Goal: Obtain resource: Download file/media

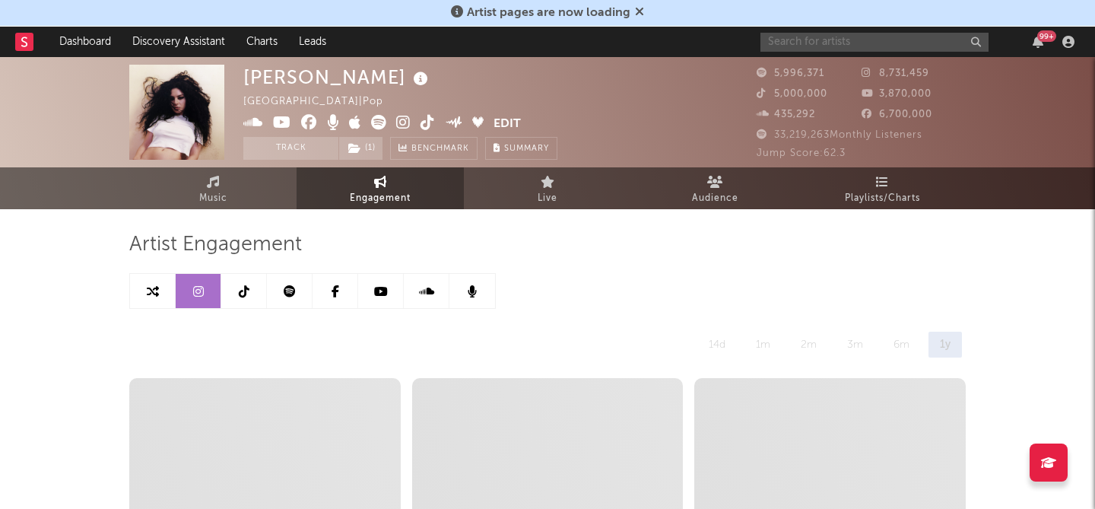
click at [795, 47] on input "text" at bounding box center [874, 42] width 228 height 19
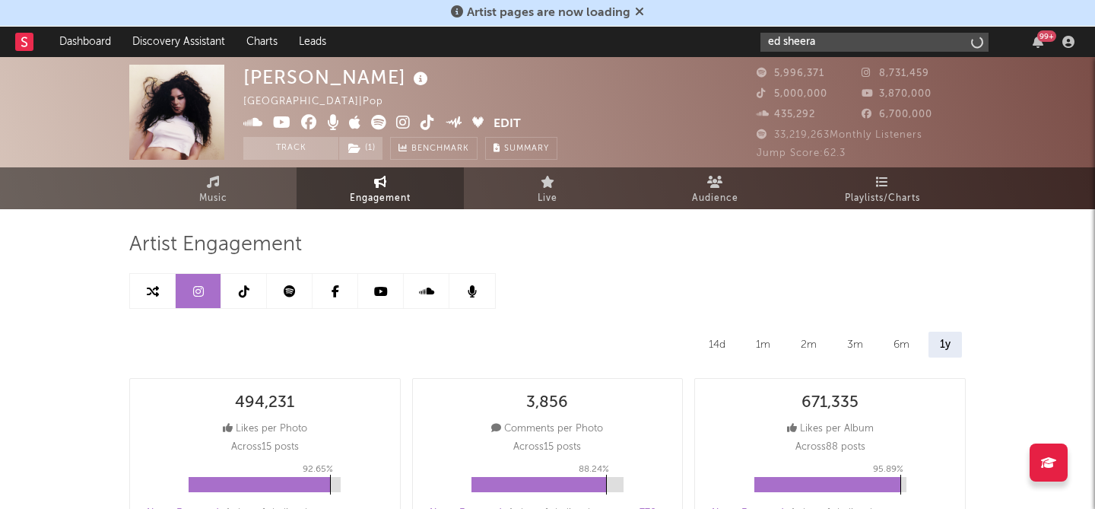
type input "ed sheeran"
select select "6m"
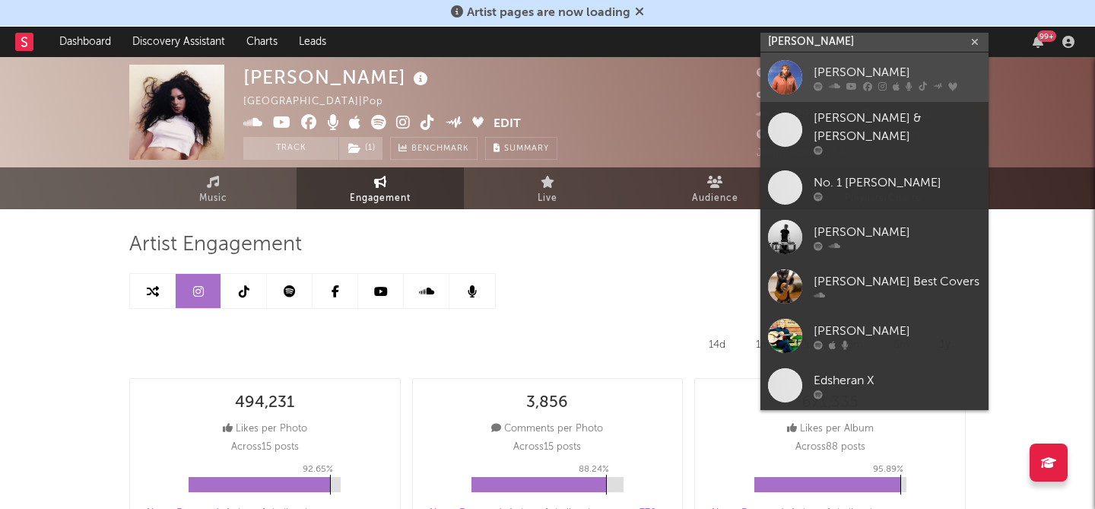
type input "ed sheeran"
click at [843, 78] on div "[PERSON_NAME]" at bounding box center [897, 72] width 167 height 18
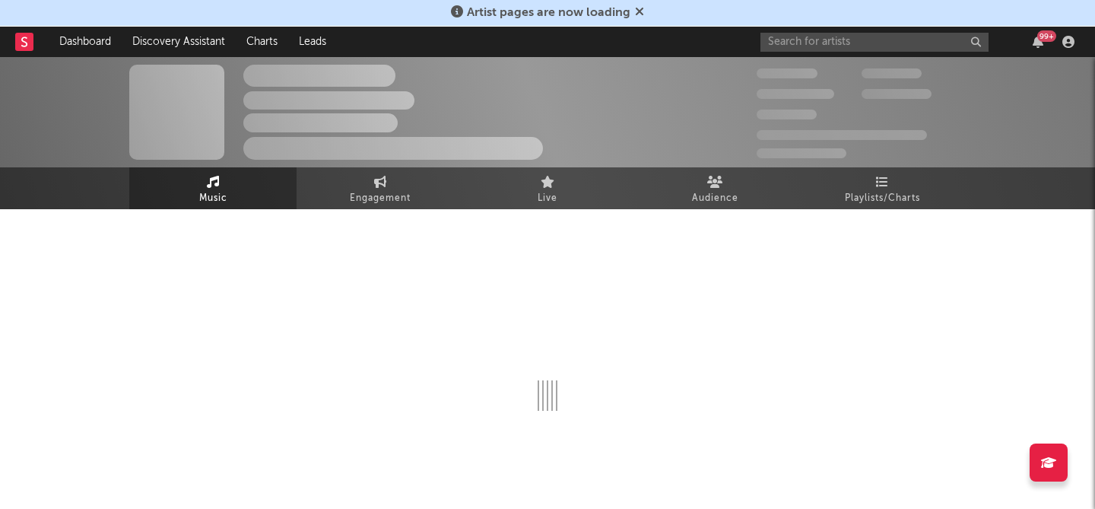
select select "6m"
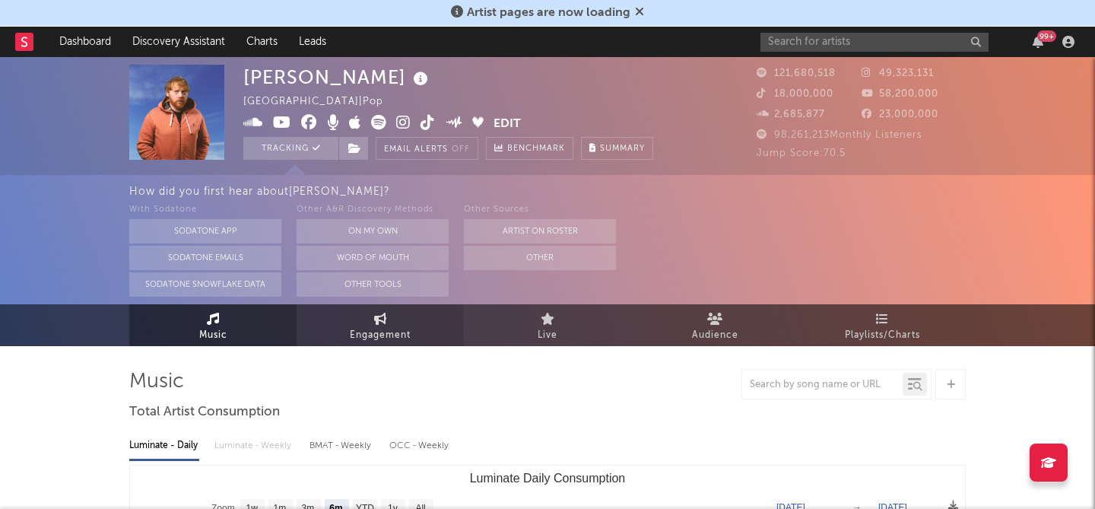
click at [356, 339] on span "Engagement" at bounding box center [380, 335] width 61 height 18
select select "1w"
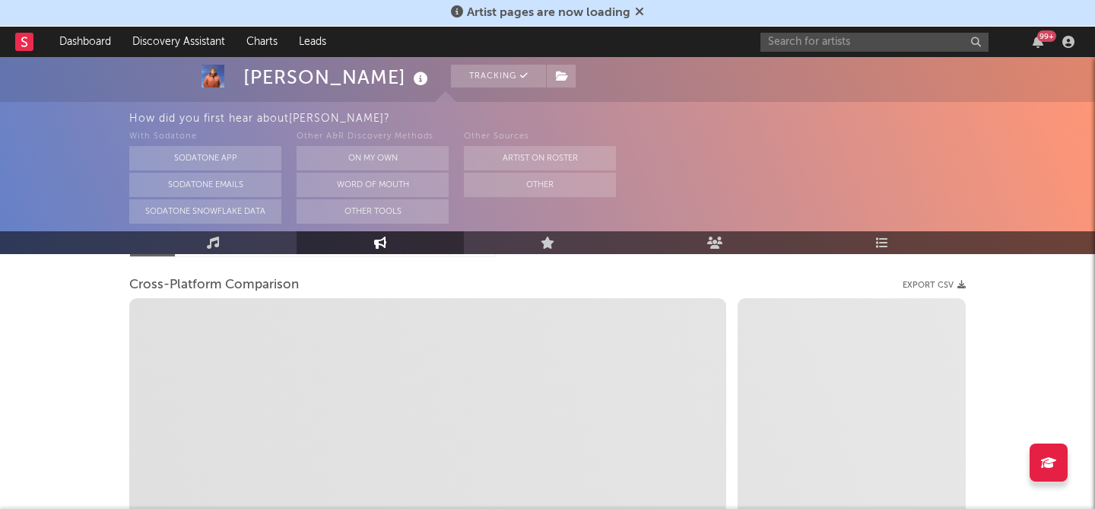
scroll to position [135, 0]
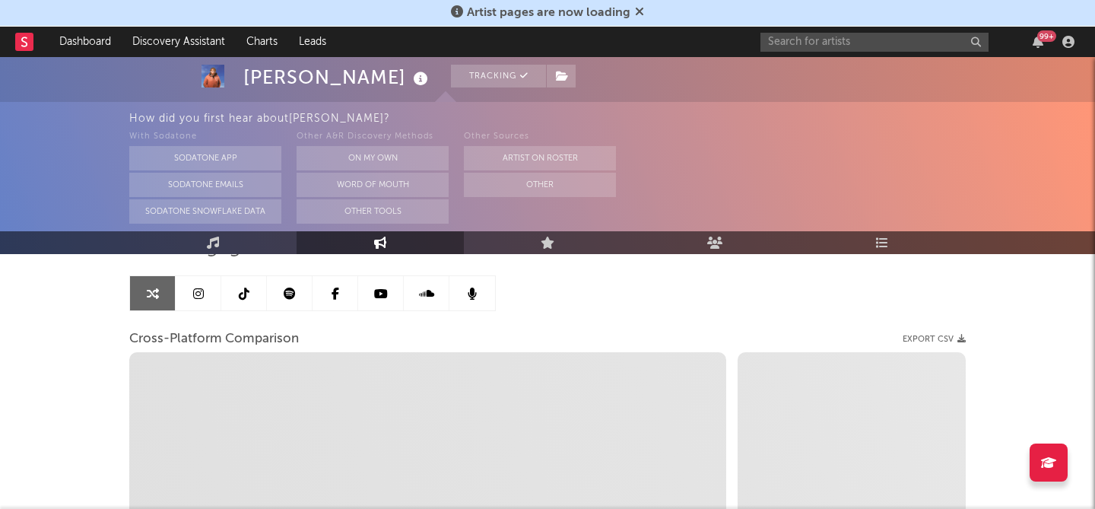
click at [195, 298] on icon at bounding box center [198, 293] width 11 height 12
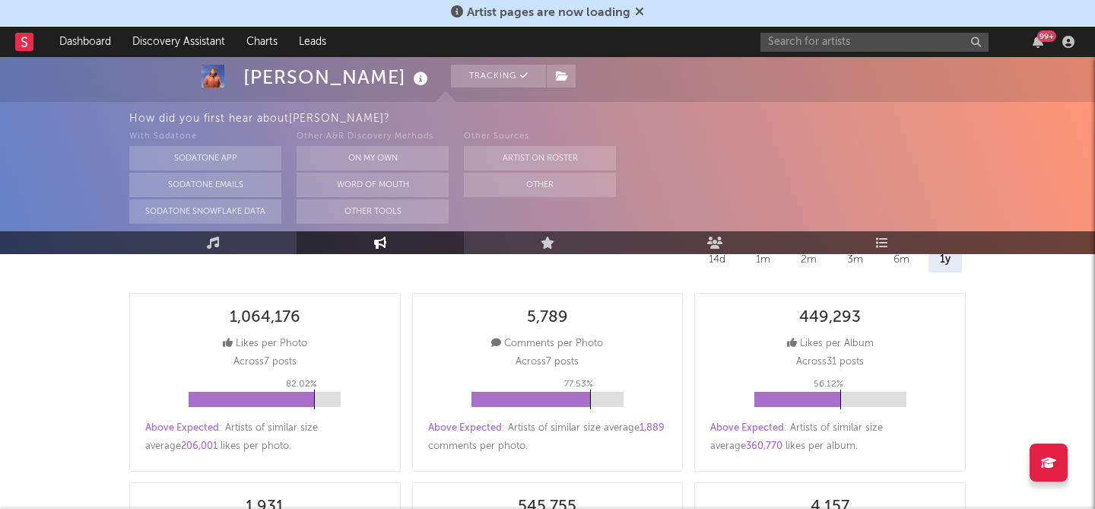
scroll to position [410, 0]
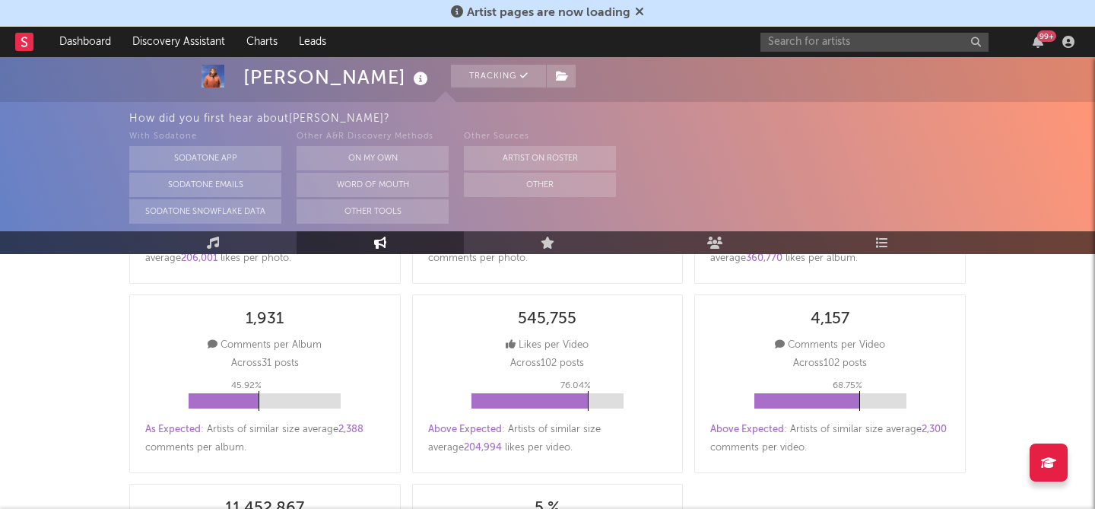
click at [377, 239] on icon at bounding box center [380, 242] width 13 height 12
select select "1w"
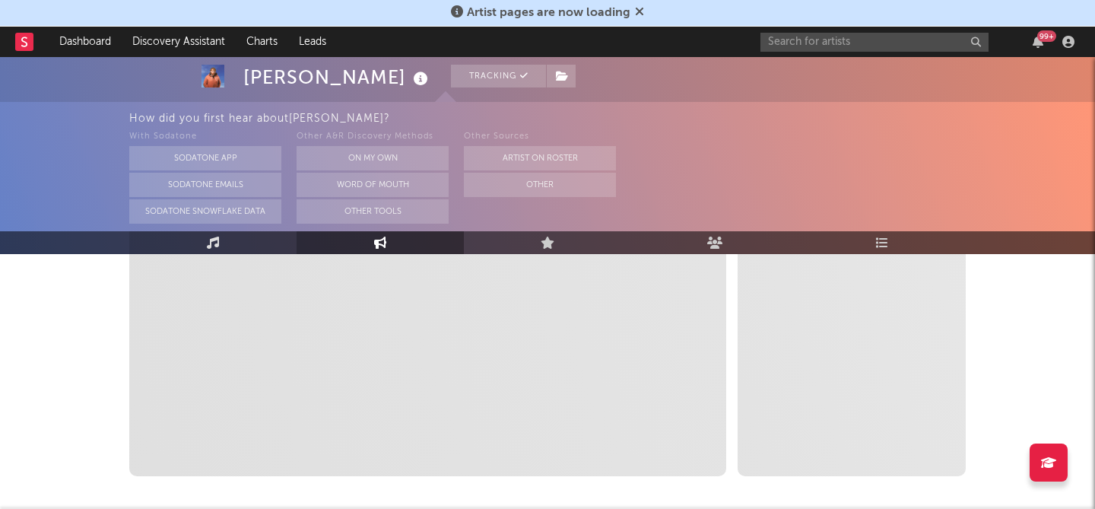
click at [233, 244] on link "Music" at bounding box center [212, 242] width 167 height 23
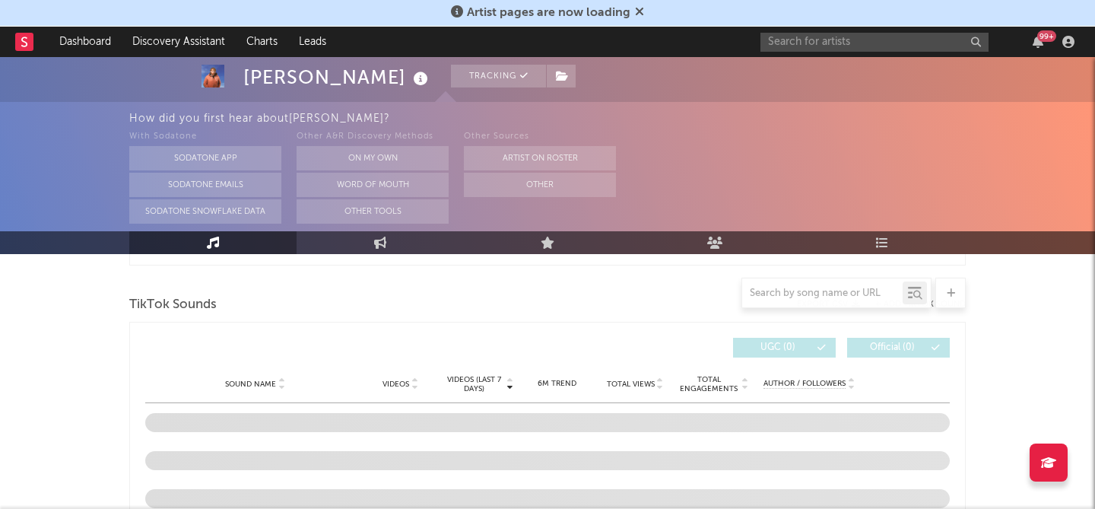
select select "6m"
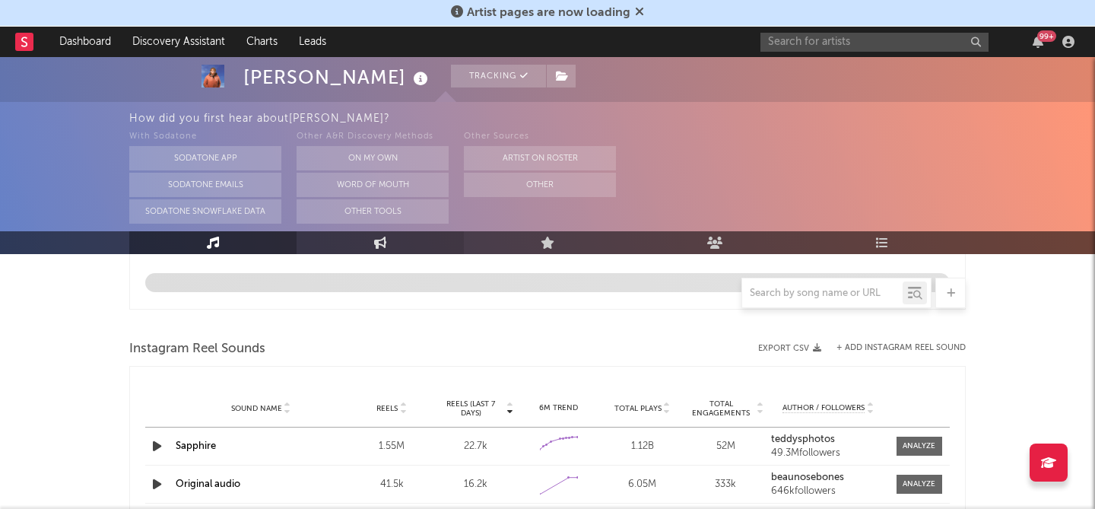
click at [382, 243] on icon at bounding box center [380, 242] width 13 height 12
select select "1w"
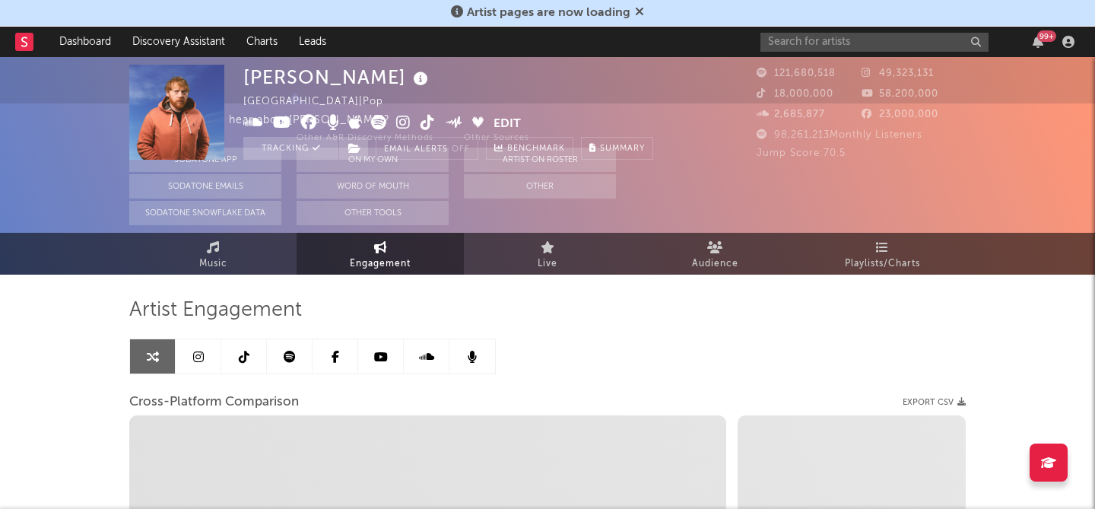
scroll to position [166, 0]
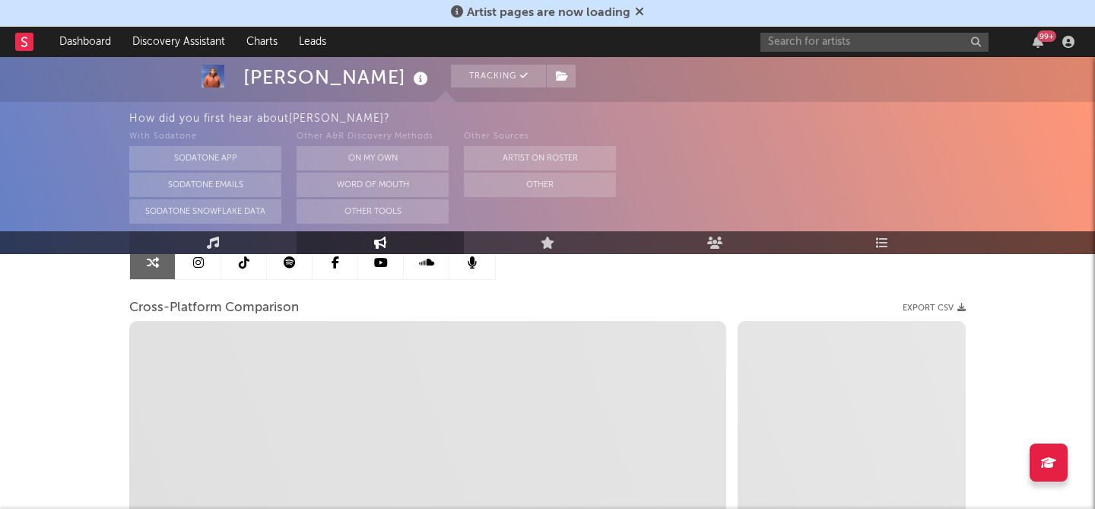
click at [205, 252] on link "Music" at bounding box center [212, 242] width 167 height 23
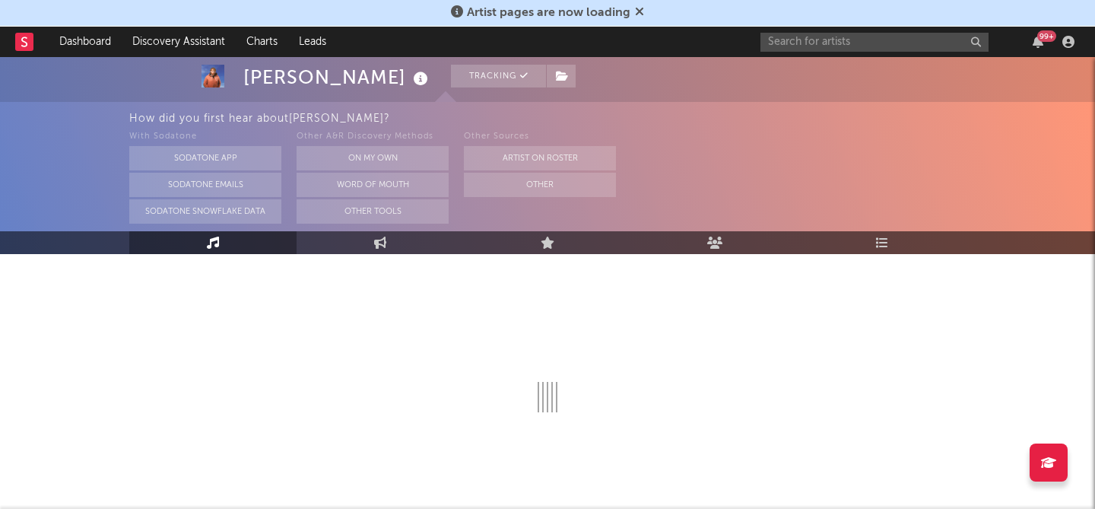
select select "6m"
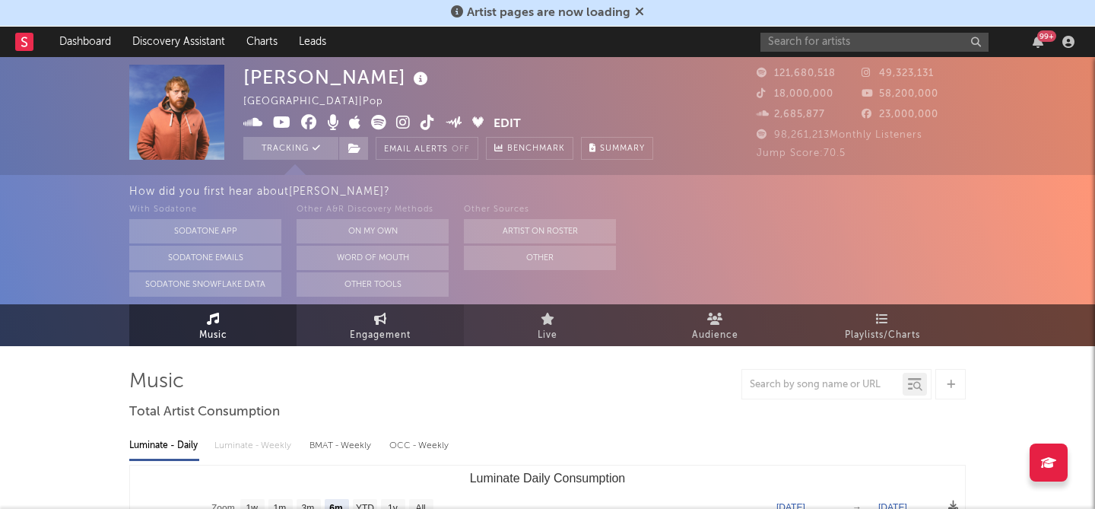
click at [356, 322] on link "Engagement" at bounding box center [380, 325] width 167 height 42
select select "1m"
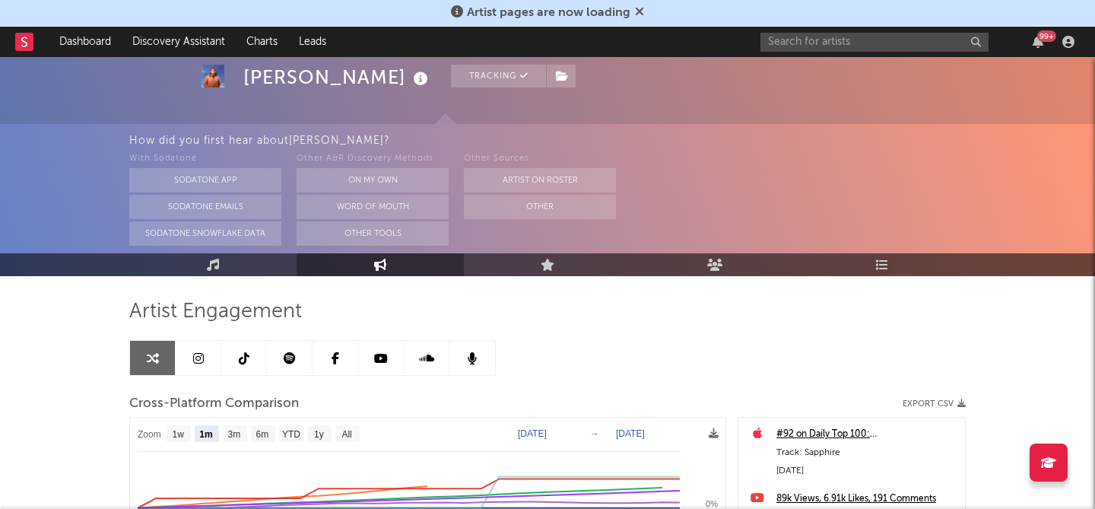
scroll to position [84, 0]
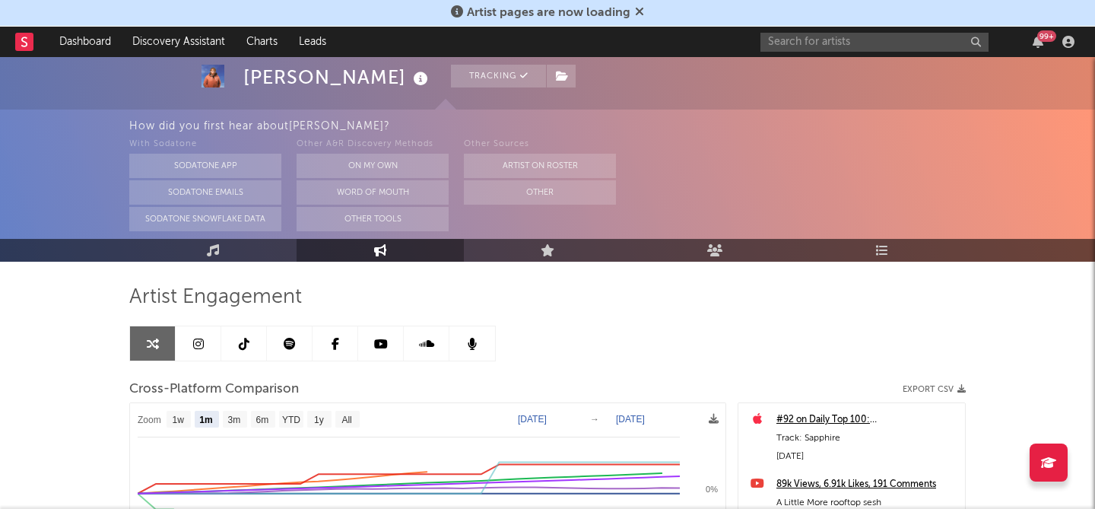
click at [203, 343] on icon at bounding box center [198, 344] width 11 height 12
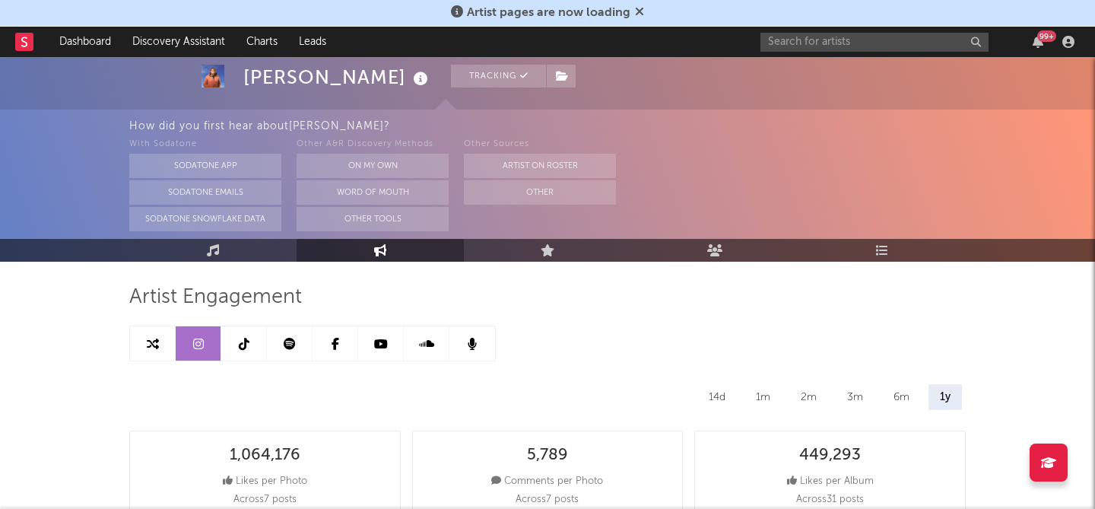
select select "6m"
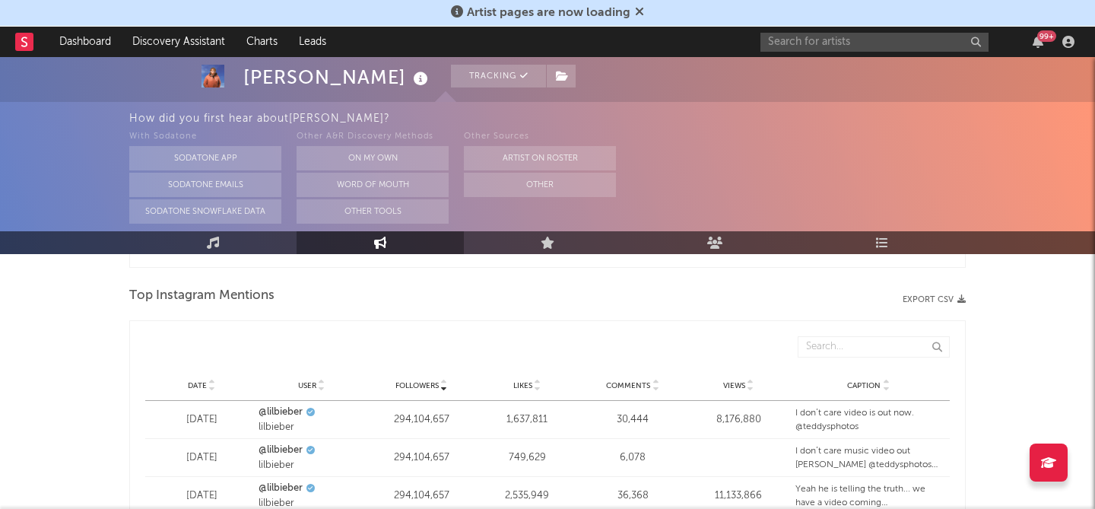
scroll to position [1792, 0]
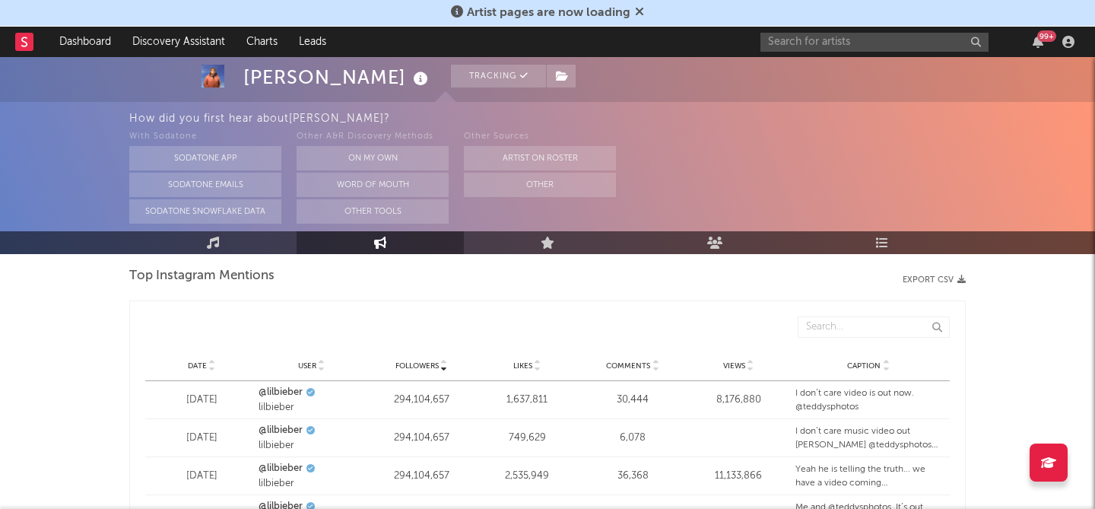
click at [205, 365] on span "Date" at bounding box center [197, 365] width 19 height 9
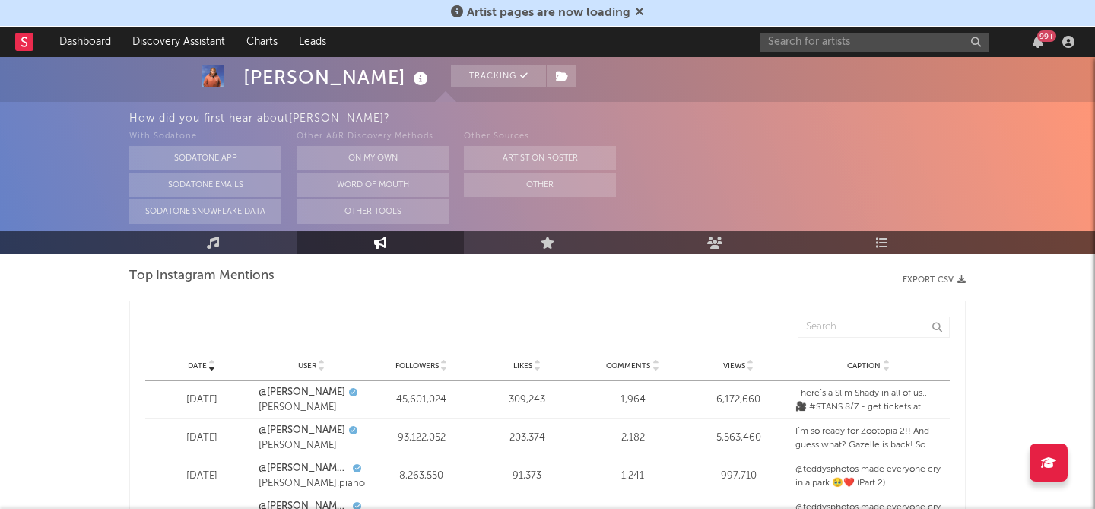
click at [941, 281] on button "Export CSV" at bounding box center [934, 279] width 63 height 9
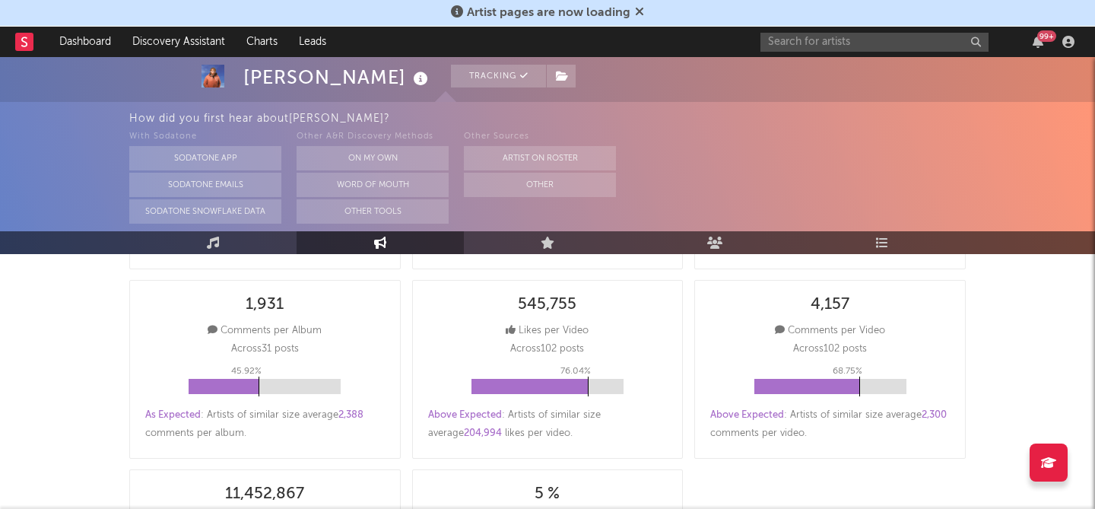
scroll to position [0, 0]
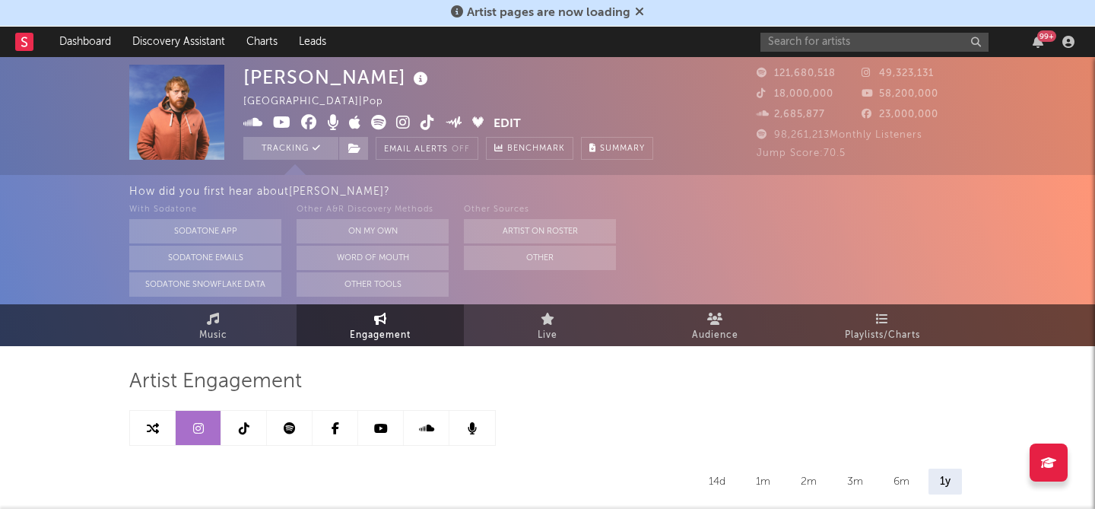
click at [241, 430] on icon at bounding box center [244, 428] width 11 height 12
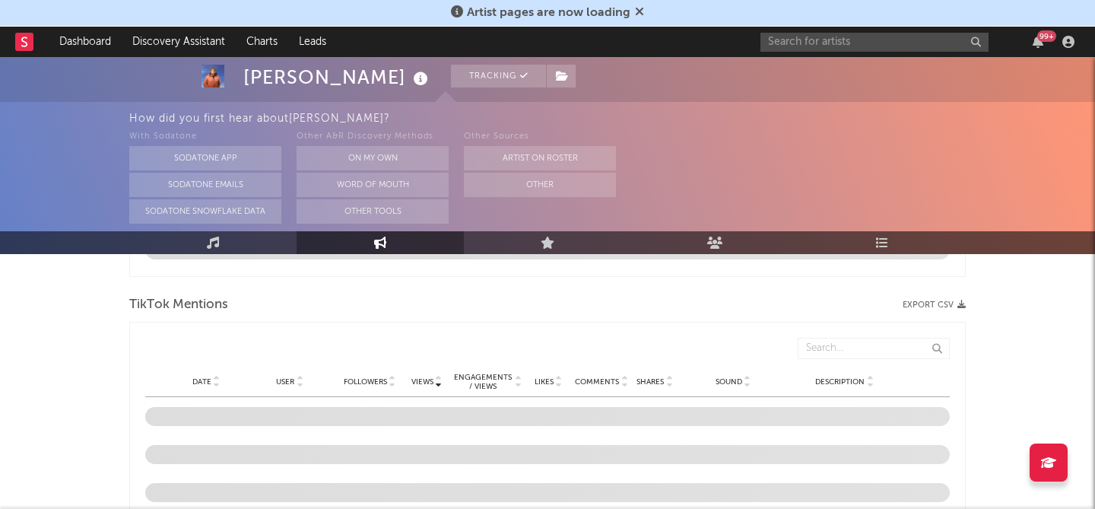
scroll to position [1157, 0]
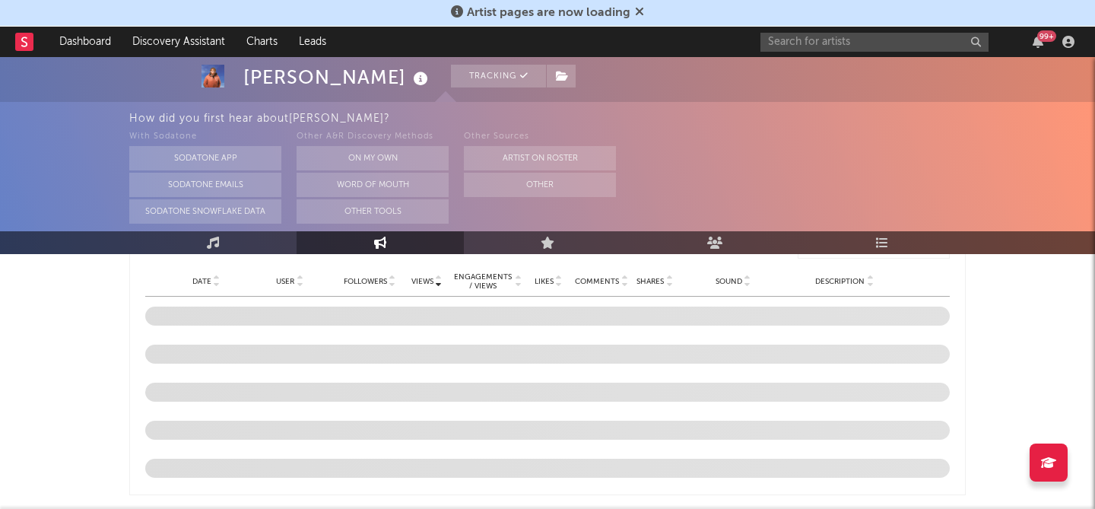
select select "6m"
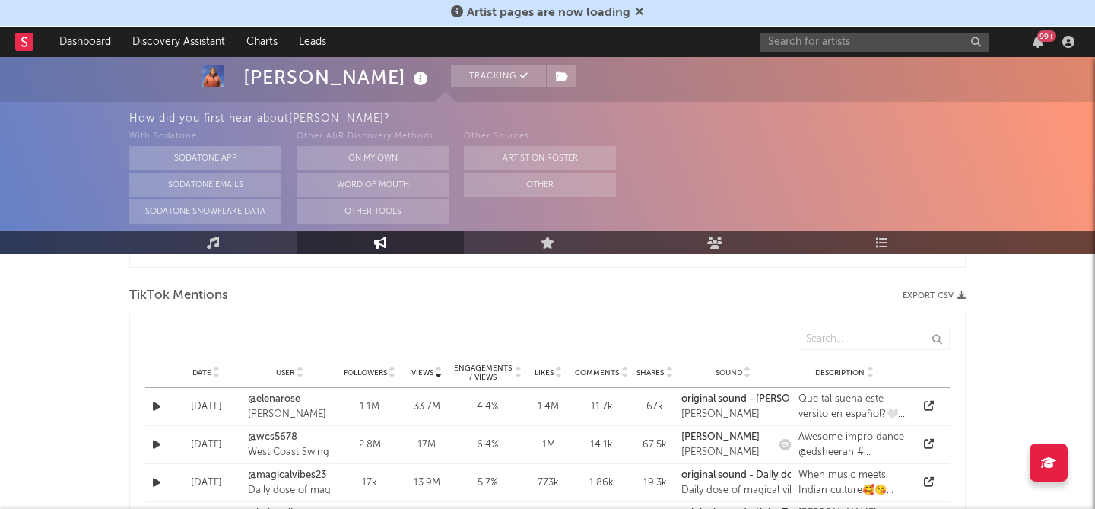
scroll to position [1106, 0]
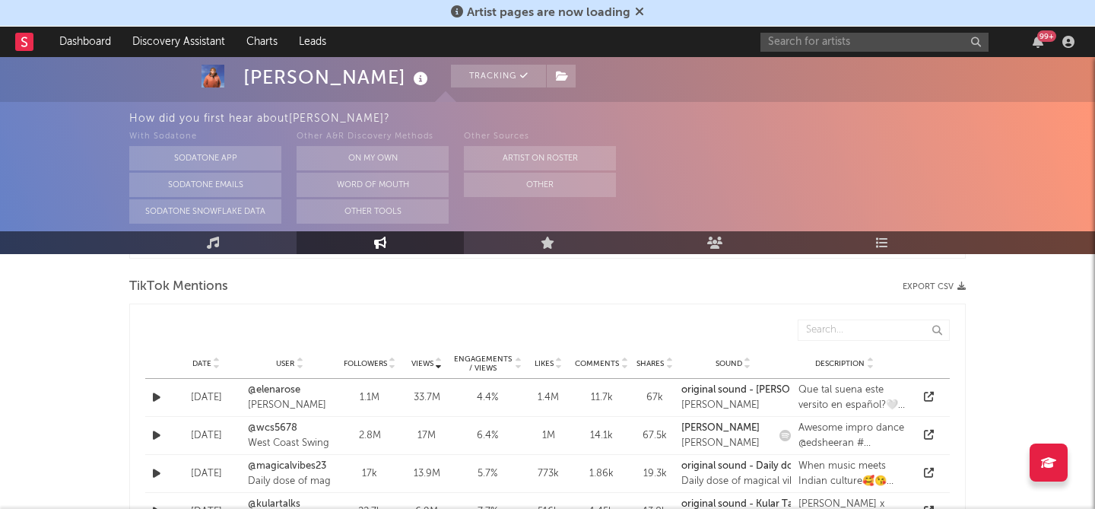
click at [200, 362] on span "Date" at bounding box center [201, 363] width 19 height 9
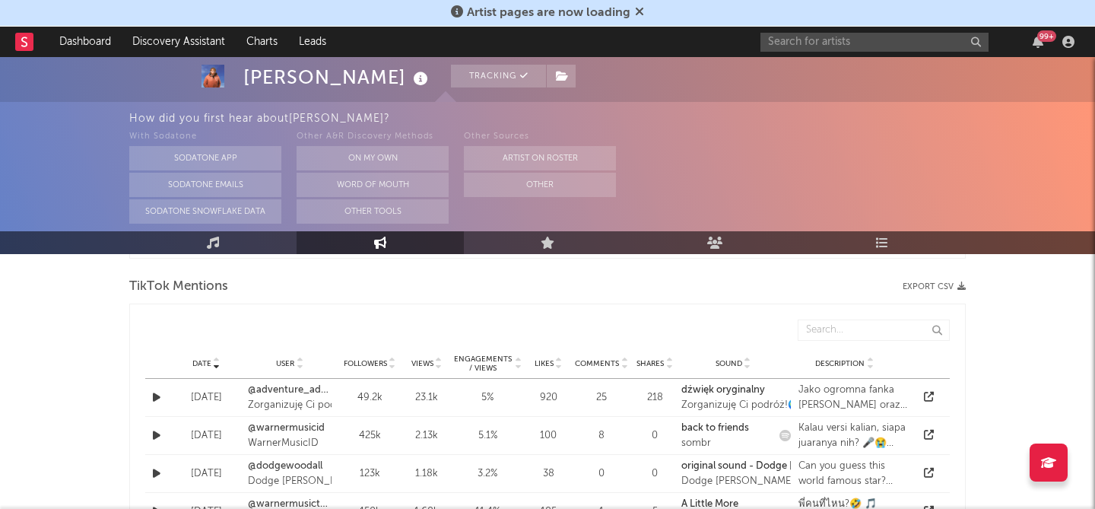
click at [200, 362] on span "Date" at bounding box center [201, 363] width 19 height 9
click at [944, 287] on button "Export CSV" at bounding box center [934, 286] width 63 height 9
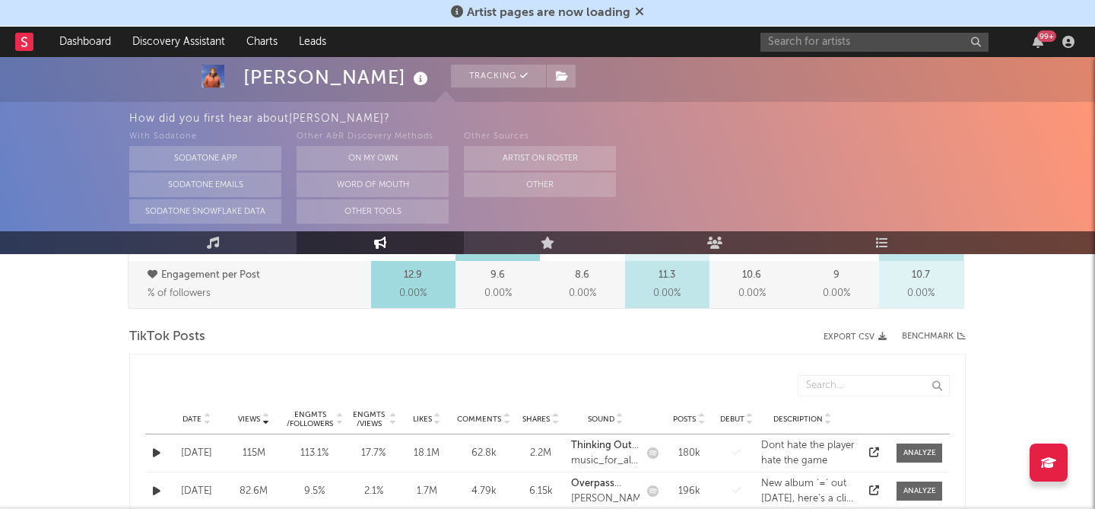
scroll to position [697, 0]
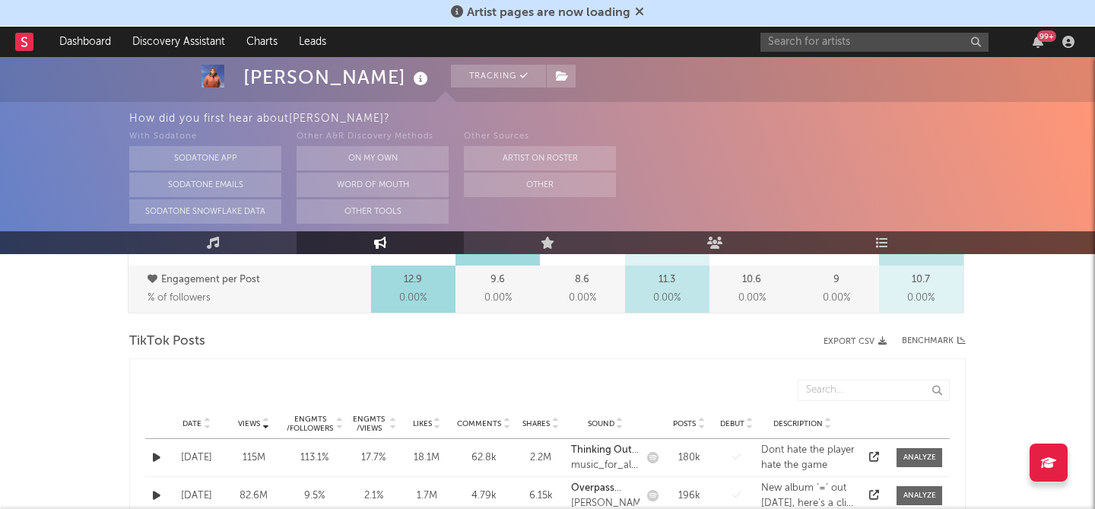
click at [189, 419] on span "Date" at bounding box center [192, 423] width 19 height 9
click at [843, 336] on div "Export CSV Benchmark" at bounding box center [886, 341] width 157 height 18
click at [845, 342] on button "Export CSV" at bounding box center [855, 341] width 63 height 9
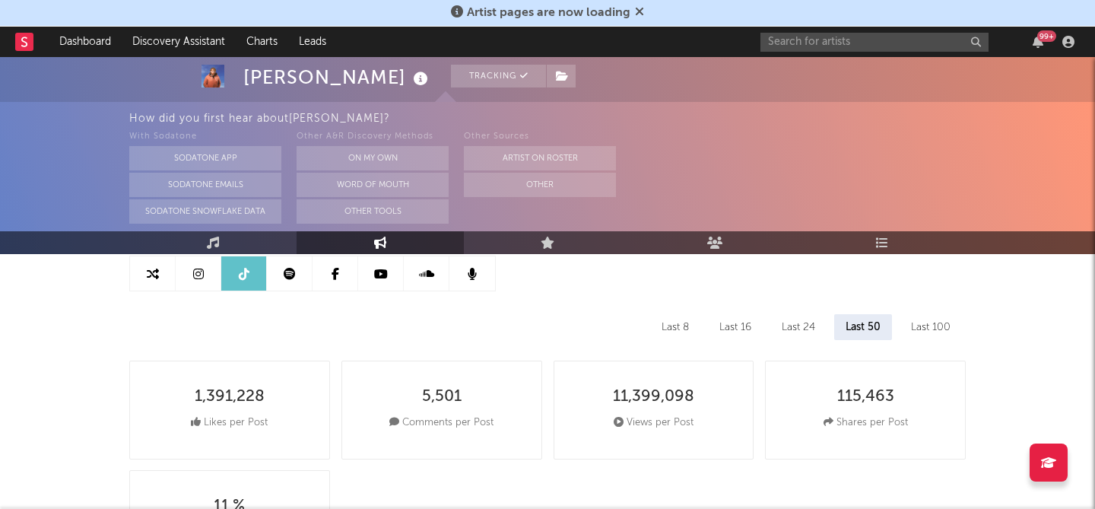
scroll to position [0, 0]
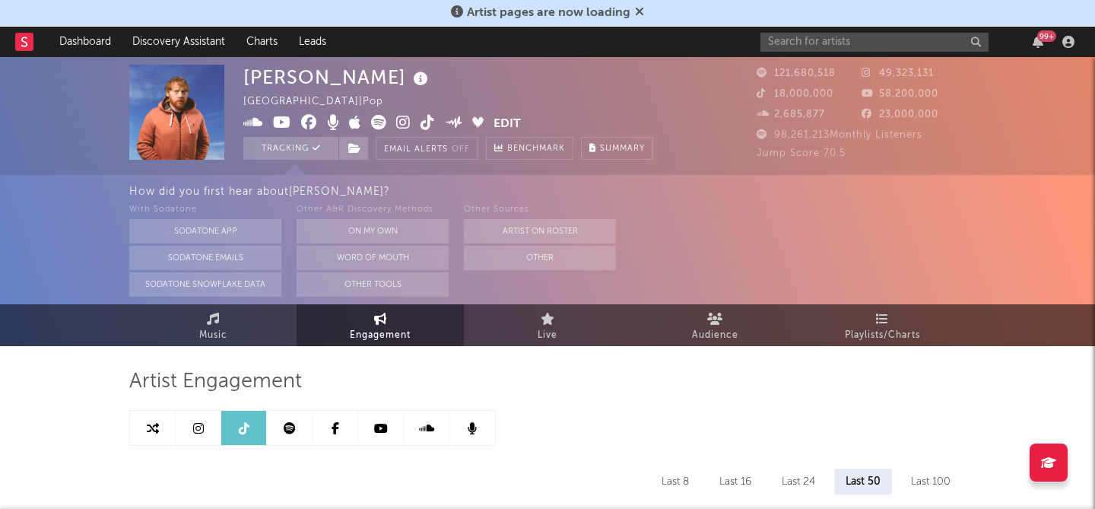
click at [199, 426] on icon at bounding box center [198, 428] width 11 height 12
select select "6m"
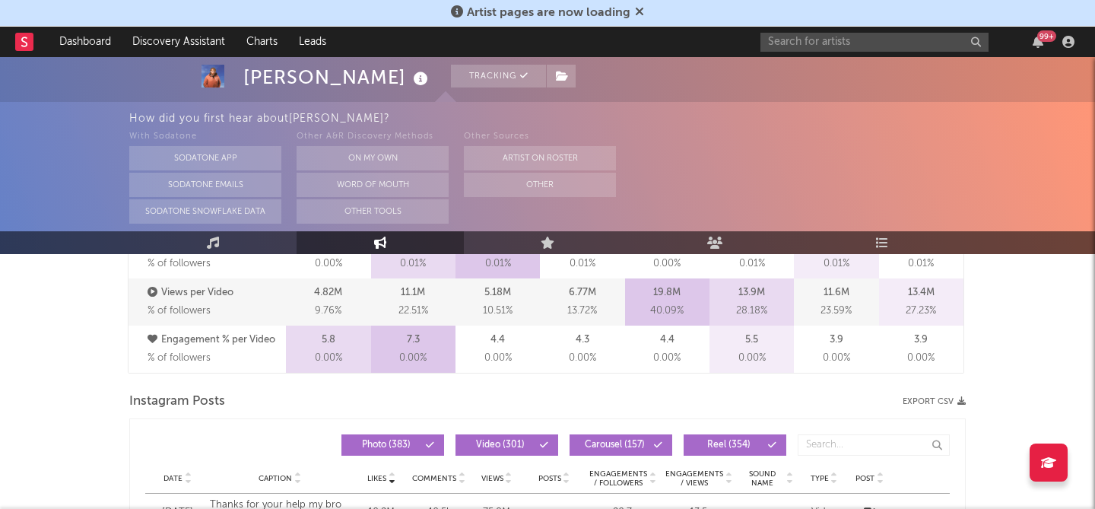
scroll to position [1159, 0]
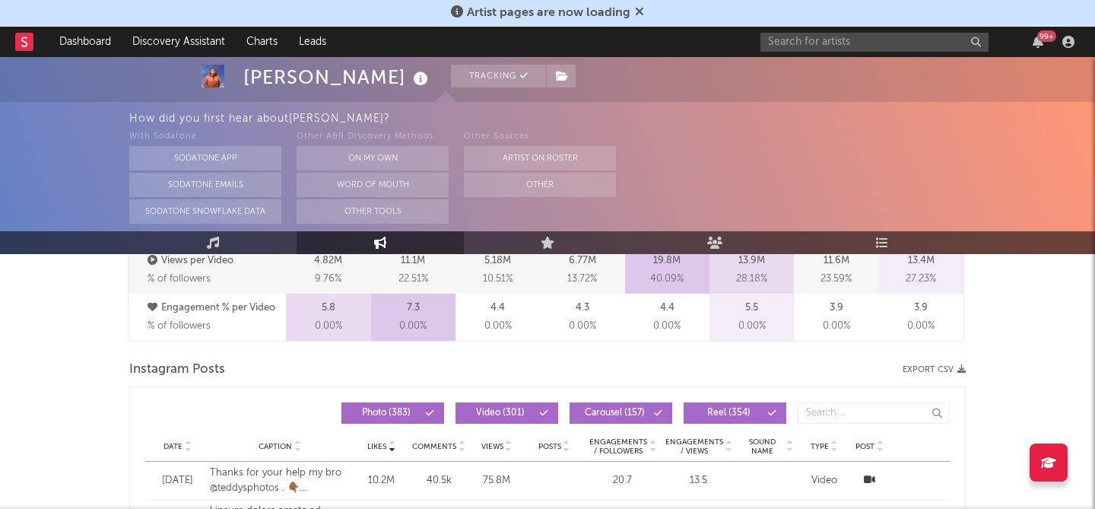
click at [184, 448] on icon at bounding box center [188, 449] width 8 height 6
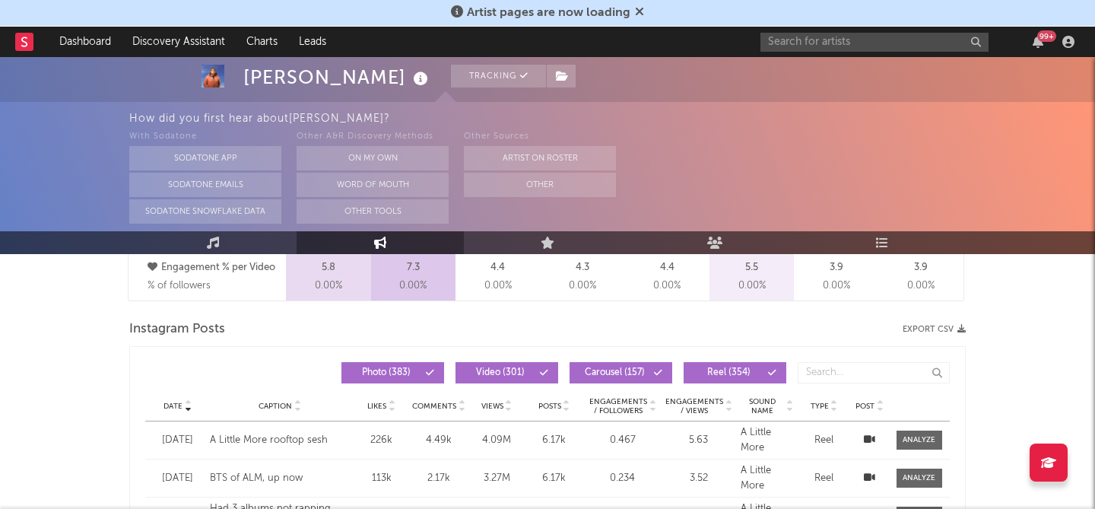
scroll to position [1201, 0]
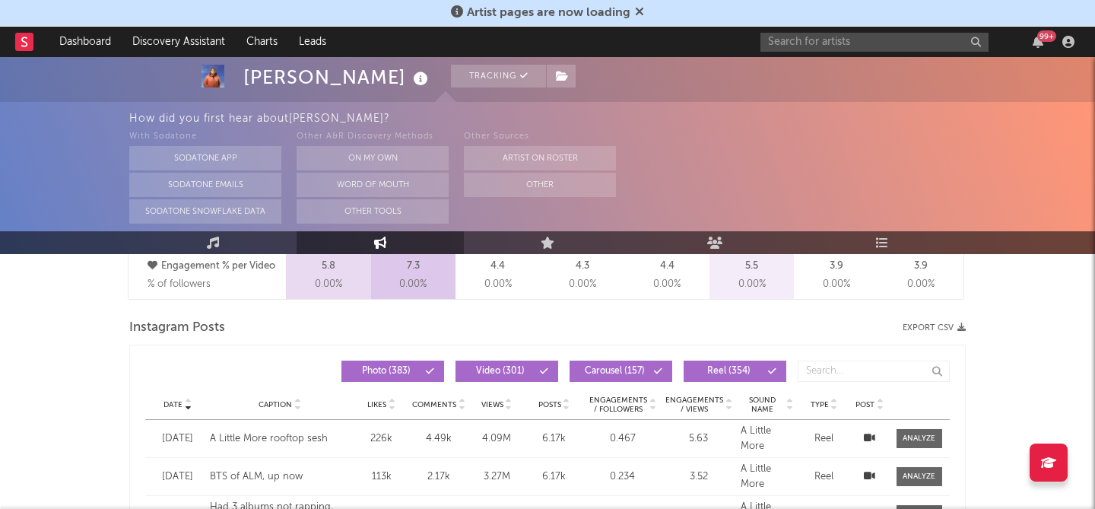
click at [944, 322] on div "Instagram Posts Export CSV" at bounding box center [547, 328] width 836 height 26
click at [944, 329] on button "Export CSV" at bounding box center [934, 327] width 63 height 9
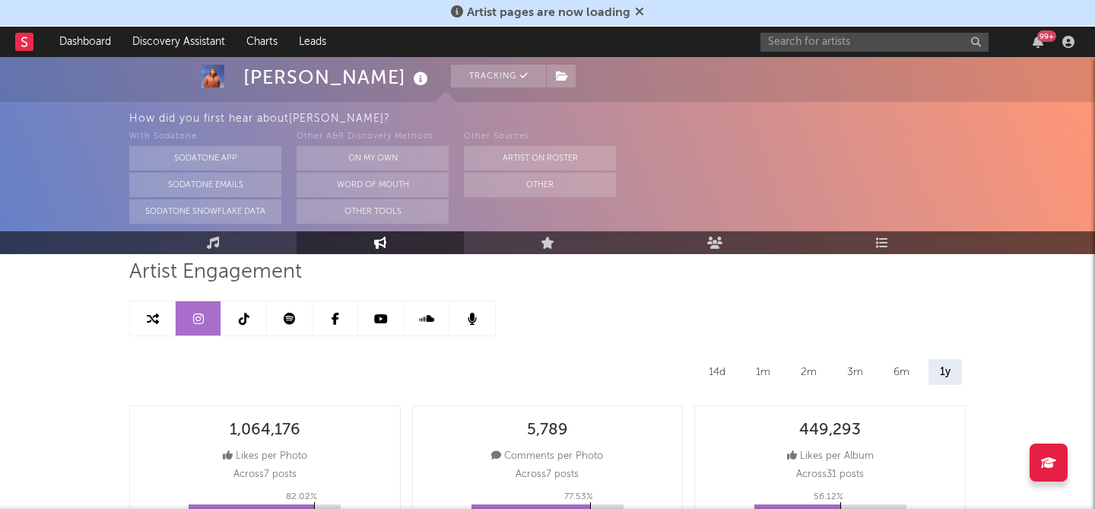
scroll to position [0, 0]
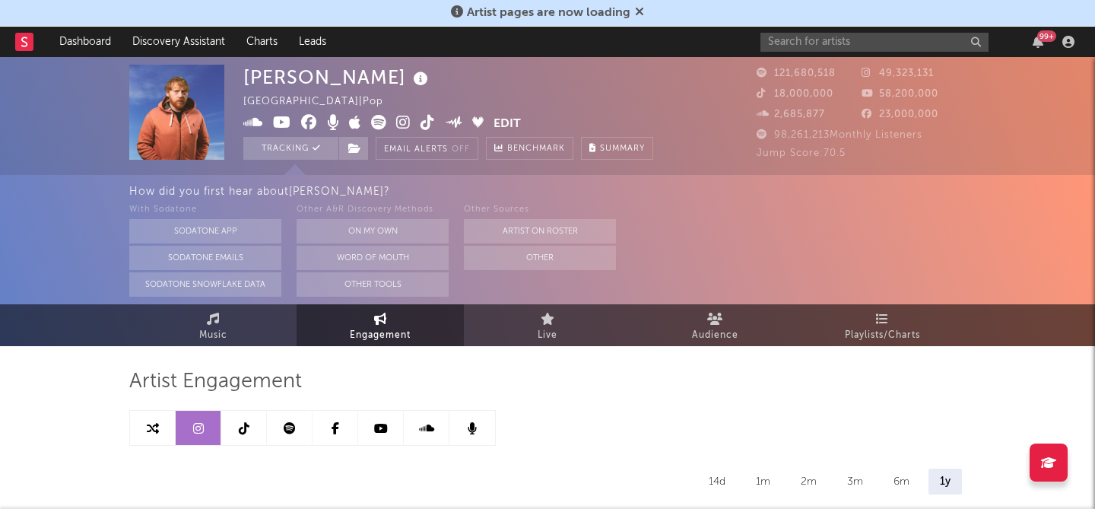
click at [243, 433] on icon at bounding box center [244, 428] width 11 height 12
select select "6m"
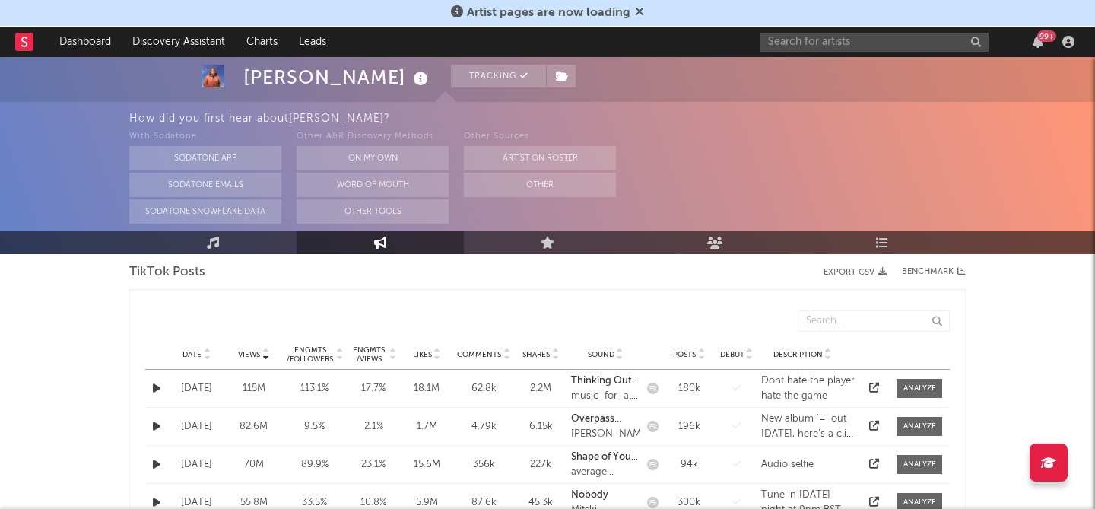
scroll to position [765, 0]
click at [188, 356] on span "Date" at bounding box center [192, 355] width 19 height 9
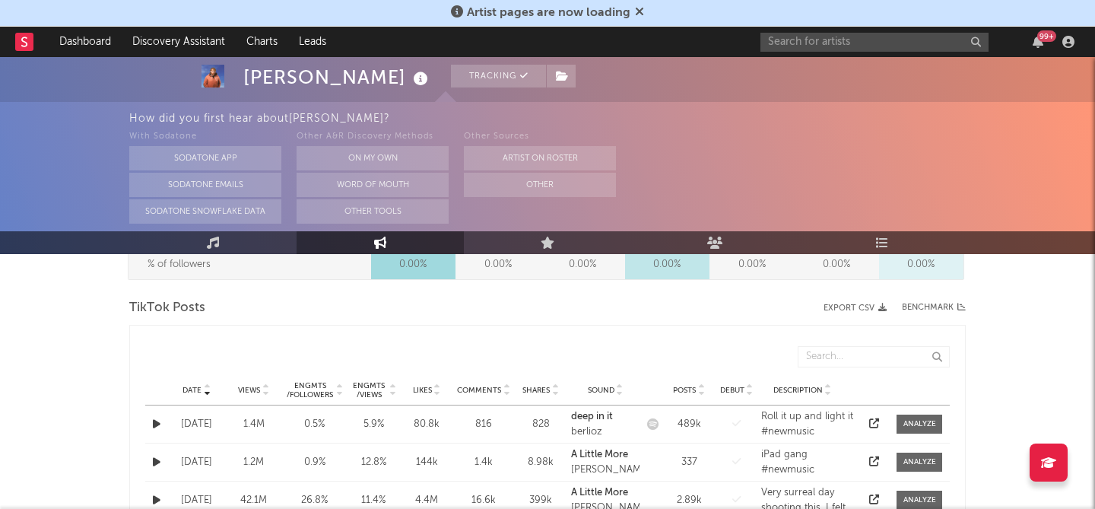
click at [840, 309] on button "Export CSV" at bounding box center [855, 307] width 63 height 9
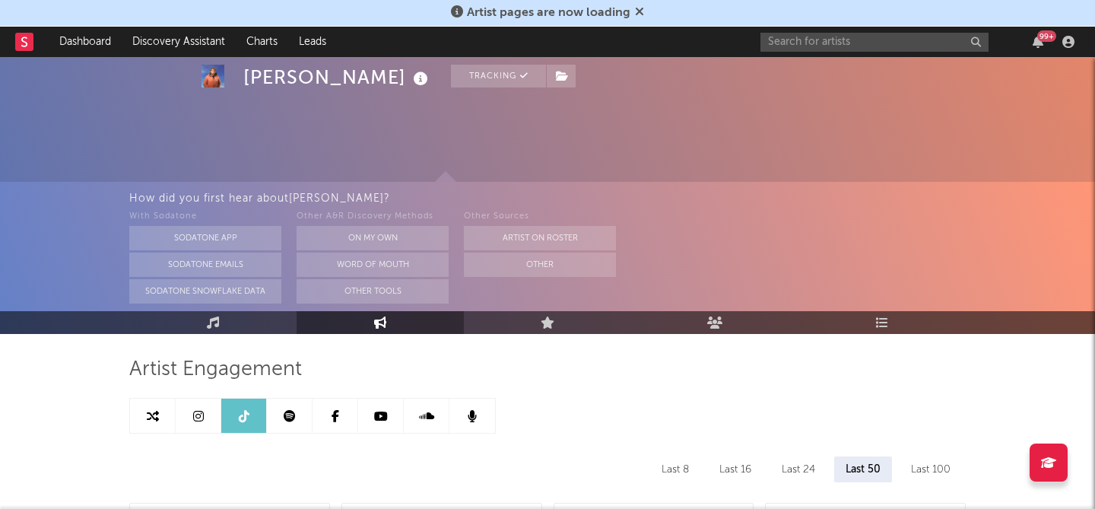
scroll to position [0, 0]
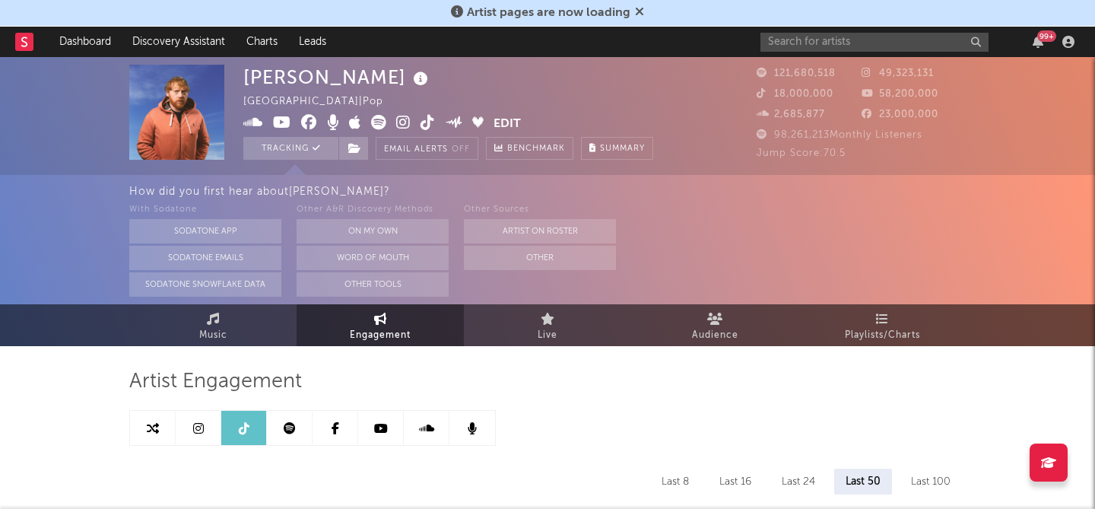
click at [205, 424] on link at bounding box center [199, 428] width 46 height 34
select select "6m"
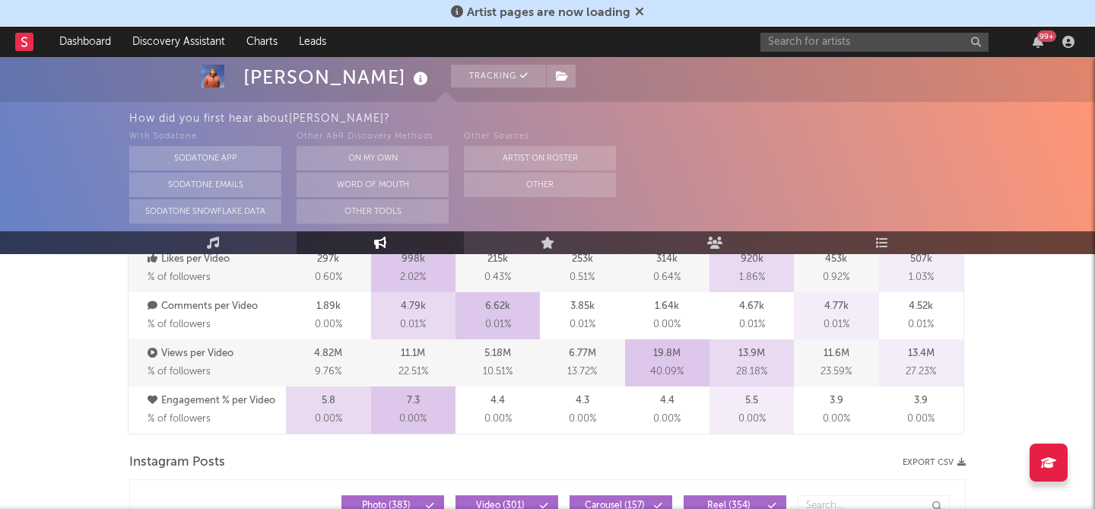
scroll to position [1195, 0]
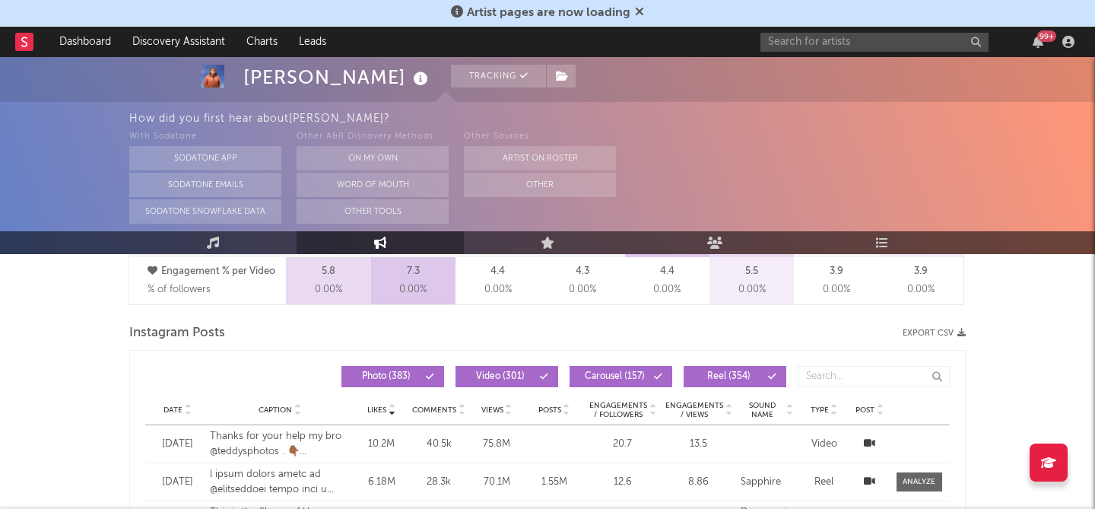
click at [175, 414] on div "Date" at bounding box center [177, 409] width 49 height 11
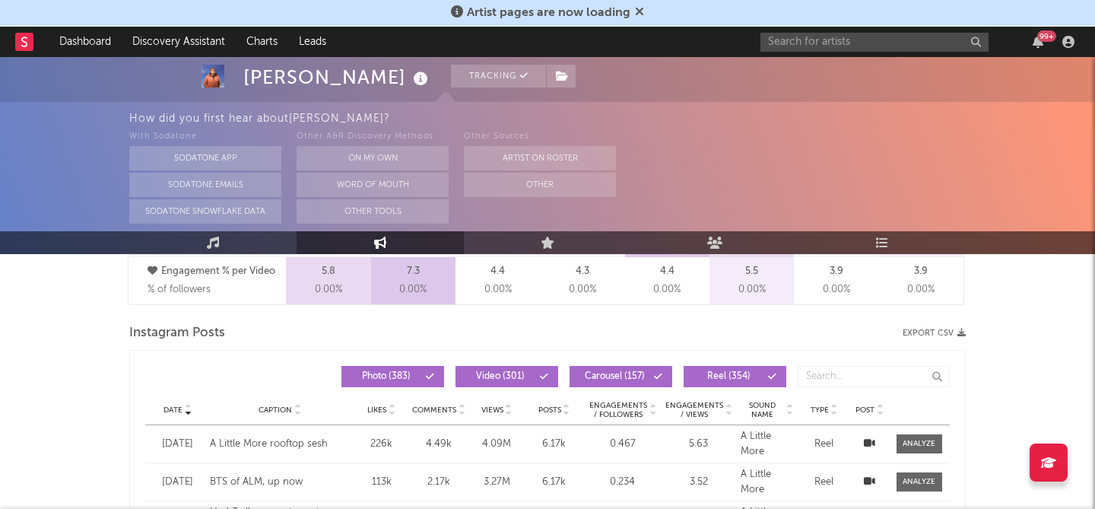
click at [921, 334] on button "Export CSV" at bounding box center [934, 333] width 63 height 9
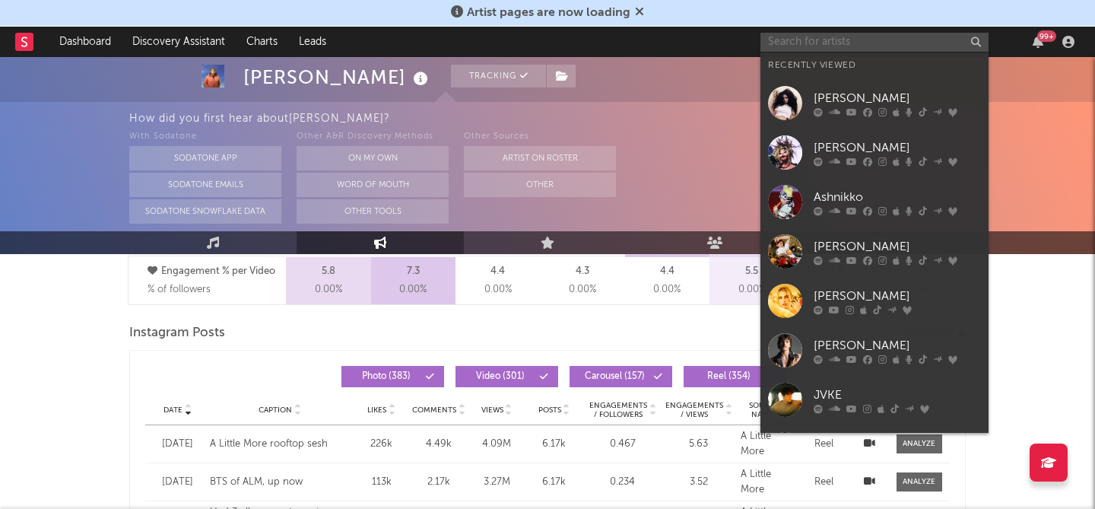
click at [805, 45] on input "text" at bounding box center [874, 42] width 228 height 19
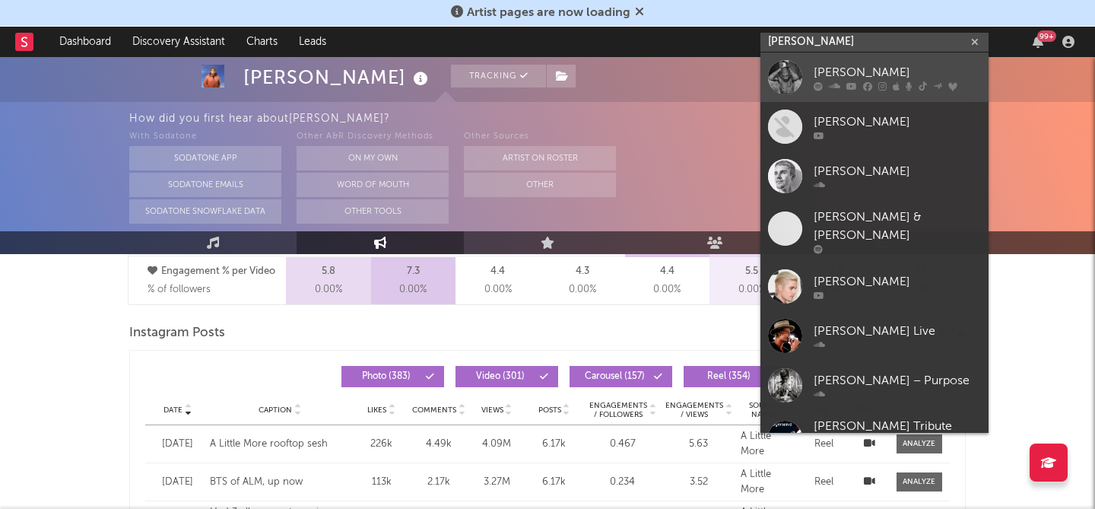
type input "justin bieber"
click at [858, 86] on div at bounding box center [897, 85] width 167 height 9
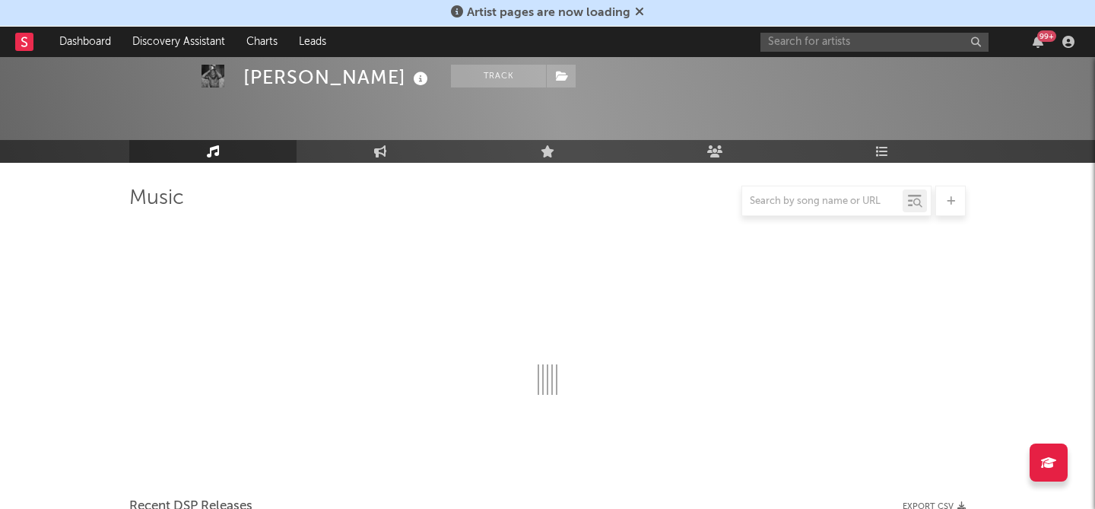
scroll to position [1059, 0]
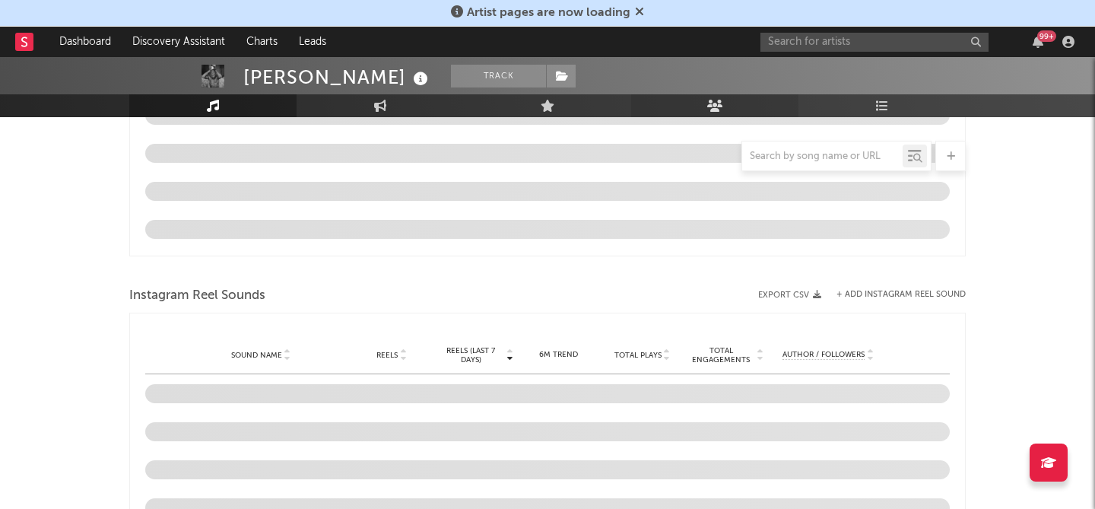
select select "6m"
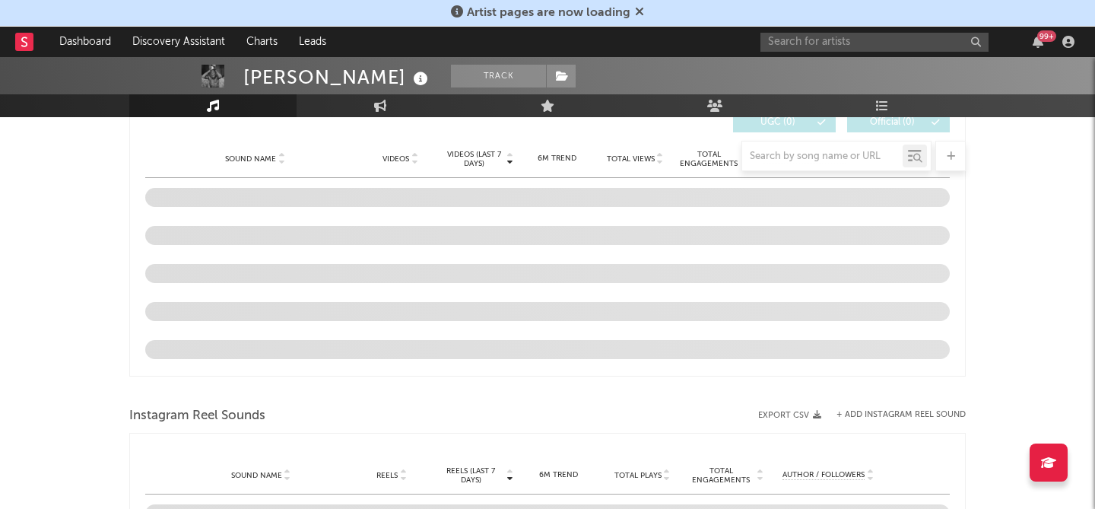
select select "6m"
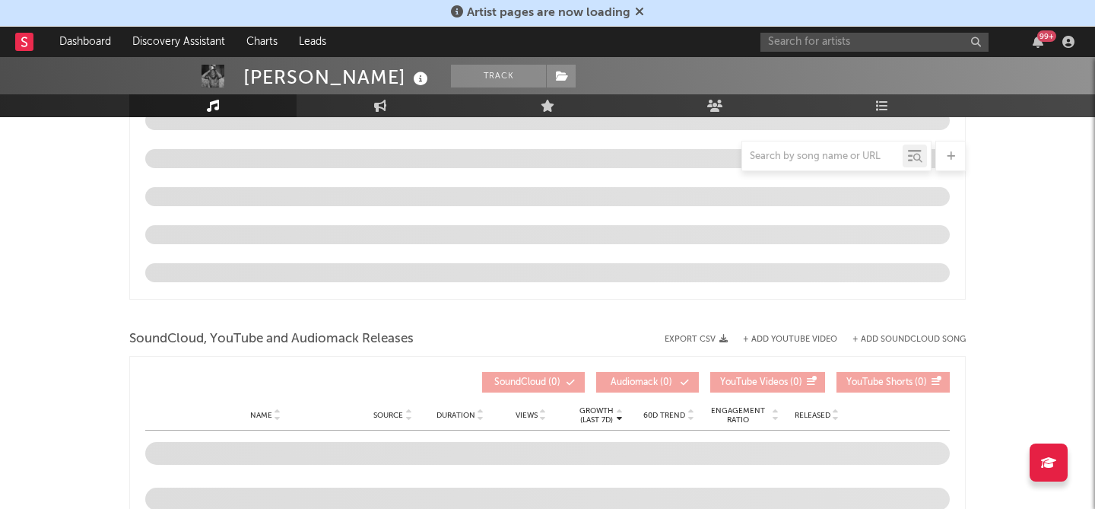
scroll to position [1519, 0]
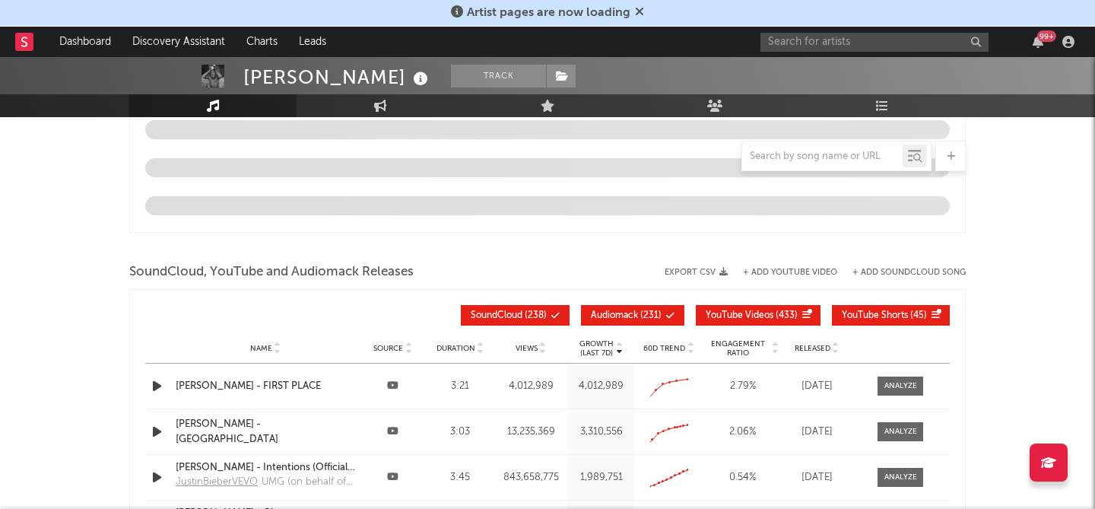
click at [263, 344] on span "Name" at bounding box center [261, 348] width 22 height 9
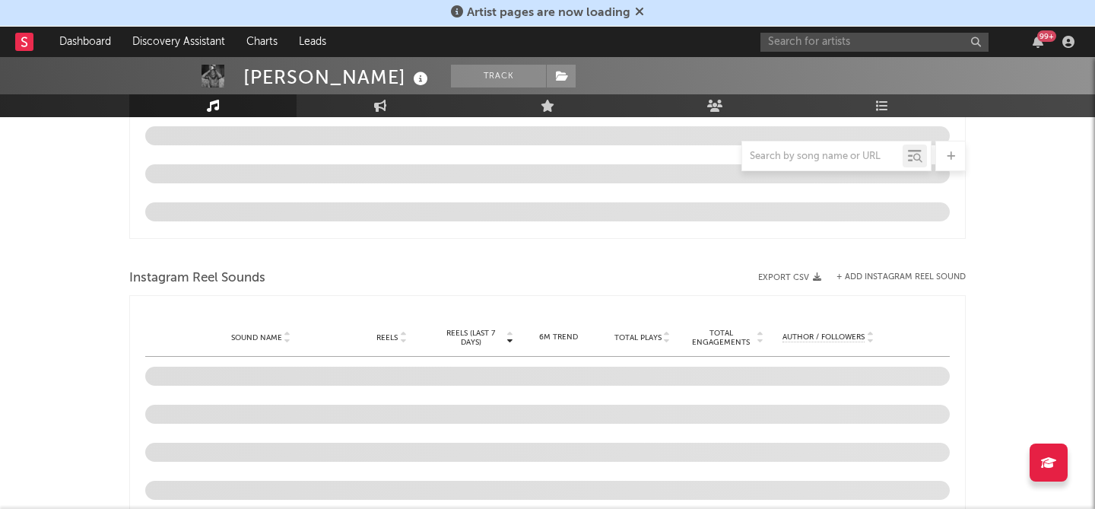
scroll to position [979, 0]
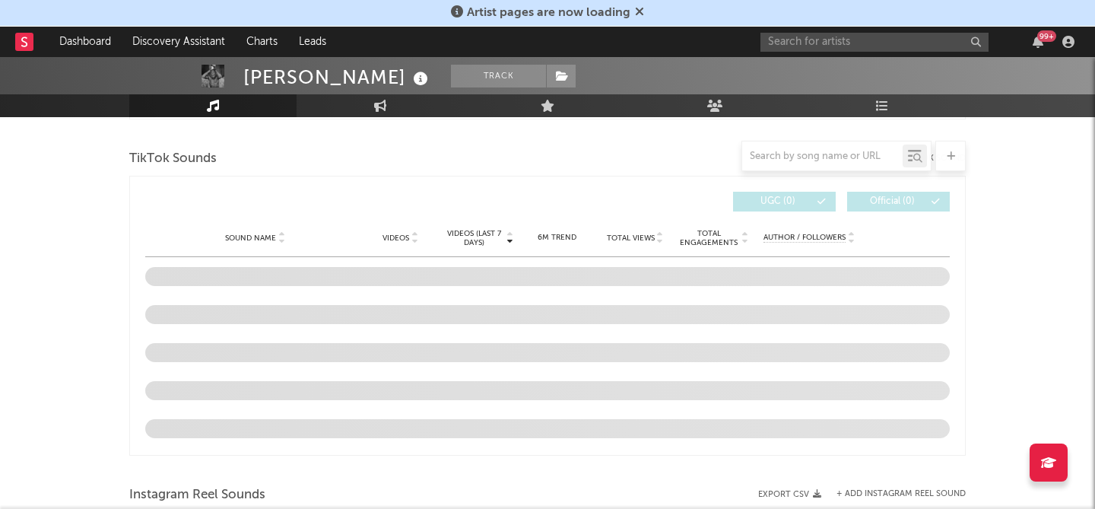
click at [263, 233] on span "Sound Name" at bounding box center [250, 237] width 51 height 9
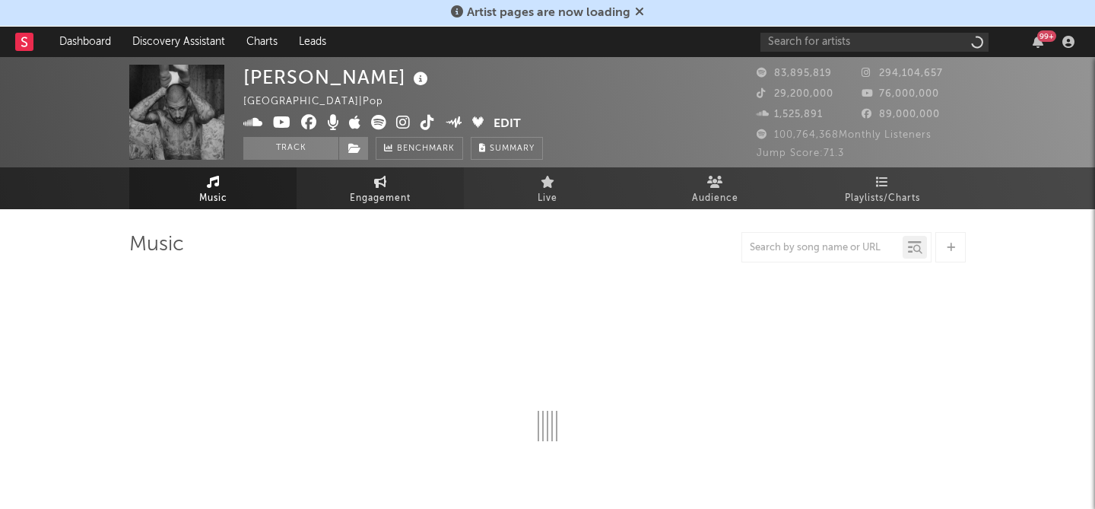
click at [384, 194] on span "Engagement" at bounding box center [380, 198] width 61 height 18
select select "1w"
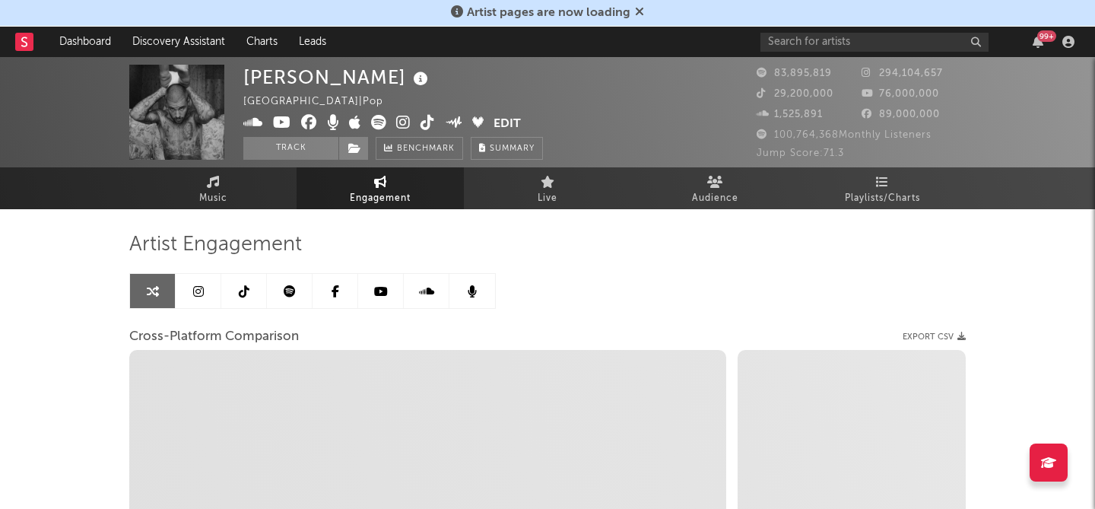
click at [409, 194] on span "Engagement" at bounding box center [380, 198] width 61 height 18
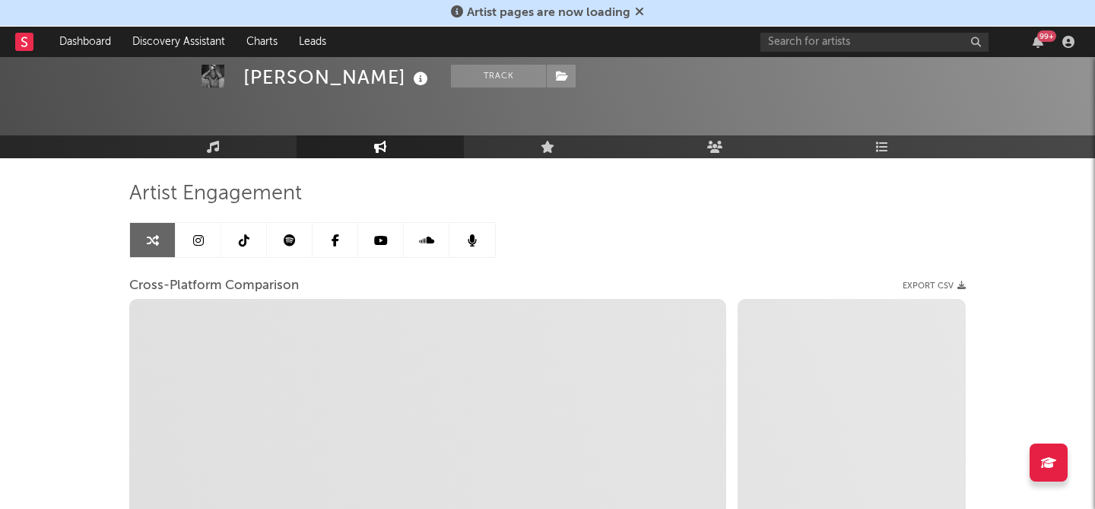
scroll to position [47, 0]
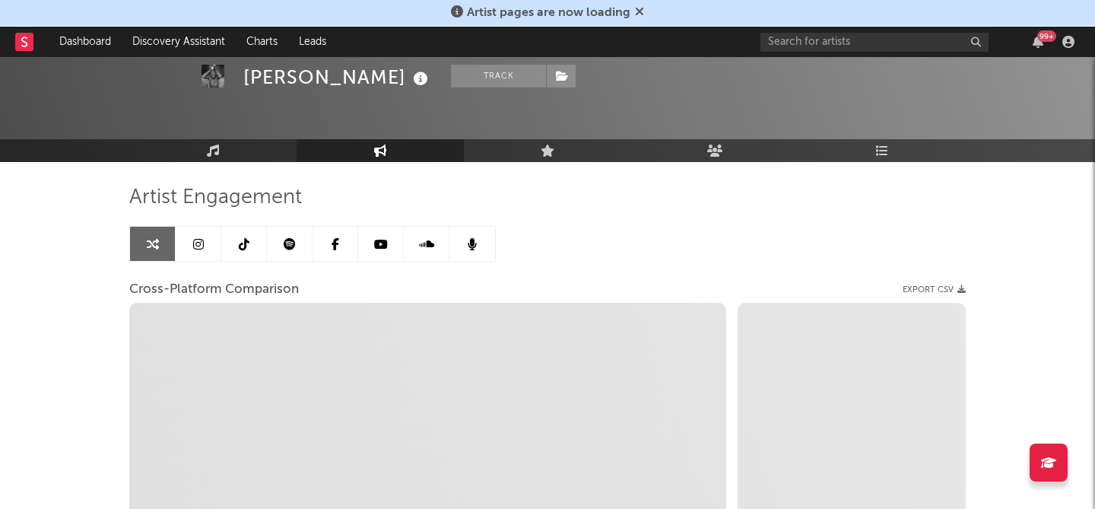
select select "1m"
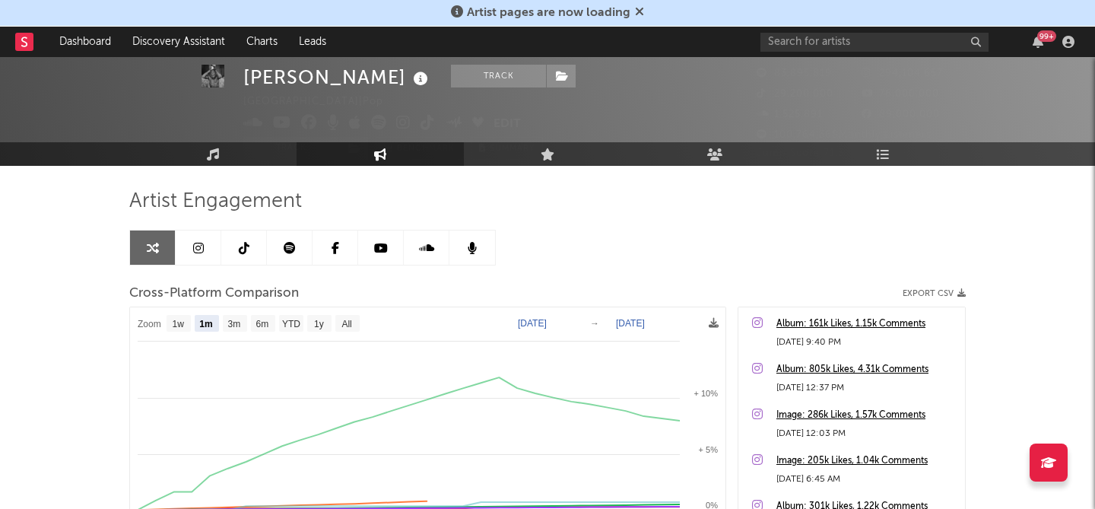
scroll to position [0, 0]
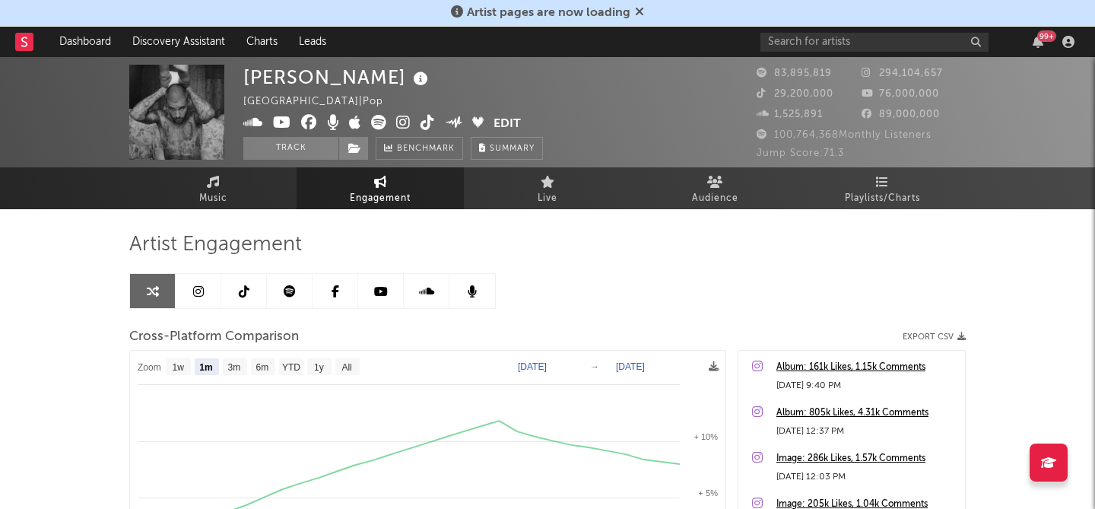
click at [193, 293] on icon at bounding box center [198, 291] width 11 height 12
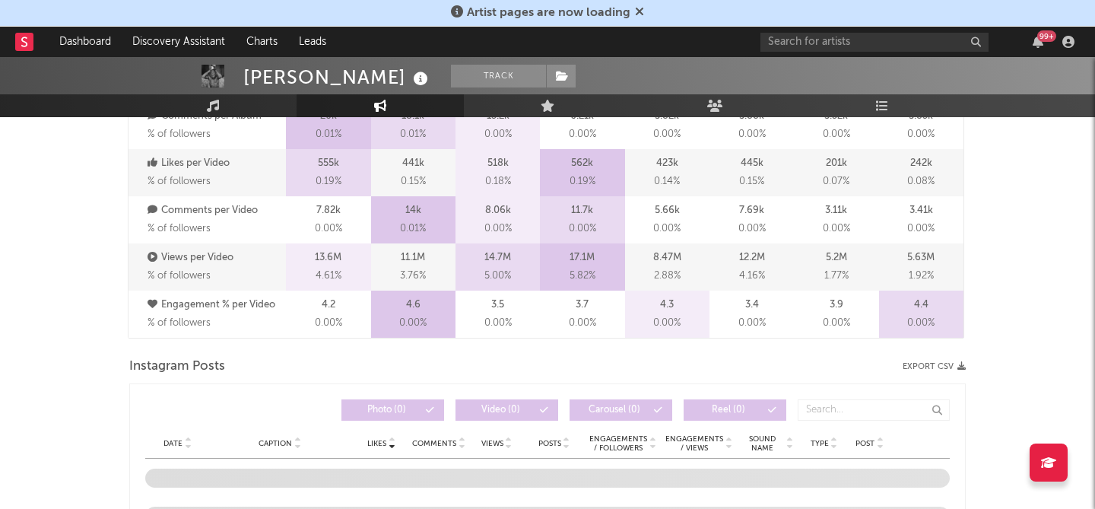
select select "6m"
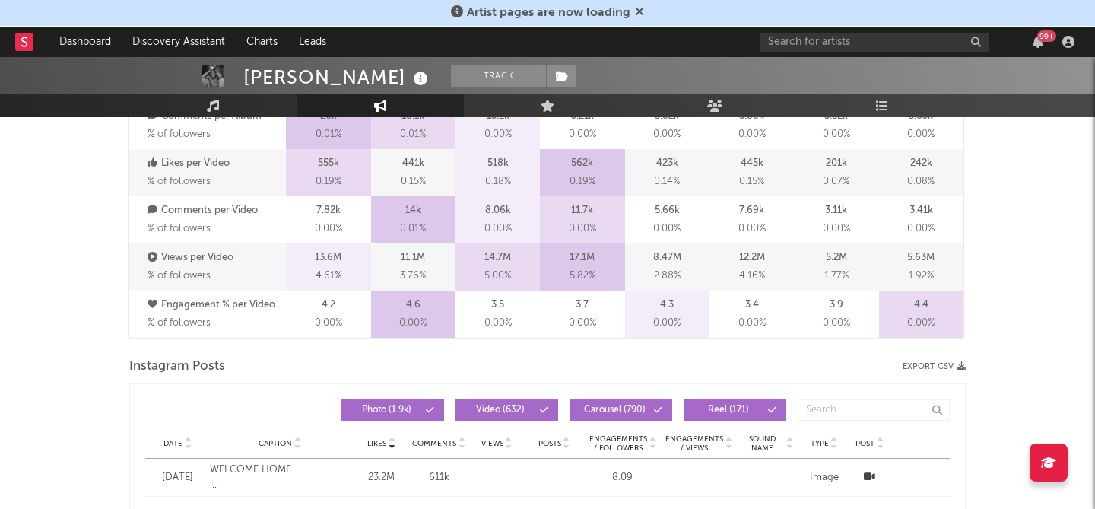
scroll to position [1103, 0]
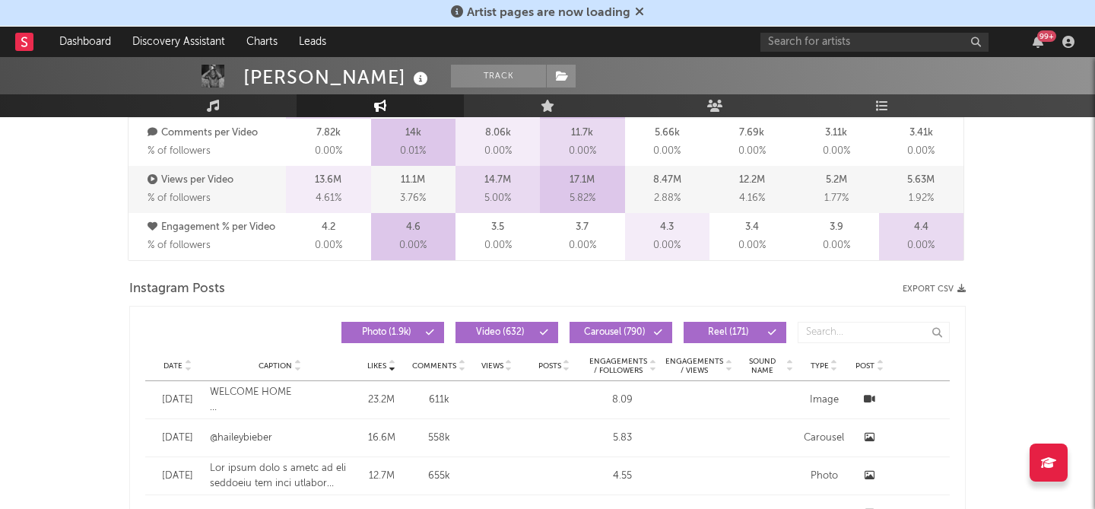
click at [179, 364] on span "Date" at bounding box center [172, 365] width 19 height 9
click at [922, 289] on button "Export CSV" at bounding box center [934, 288] width 63 height 9
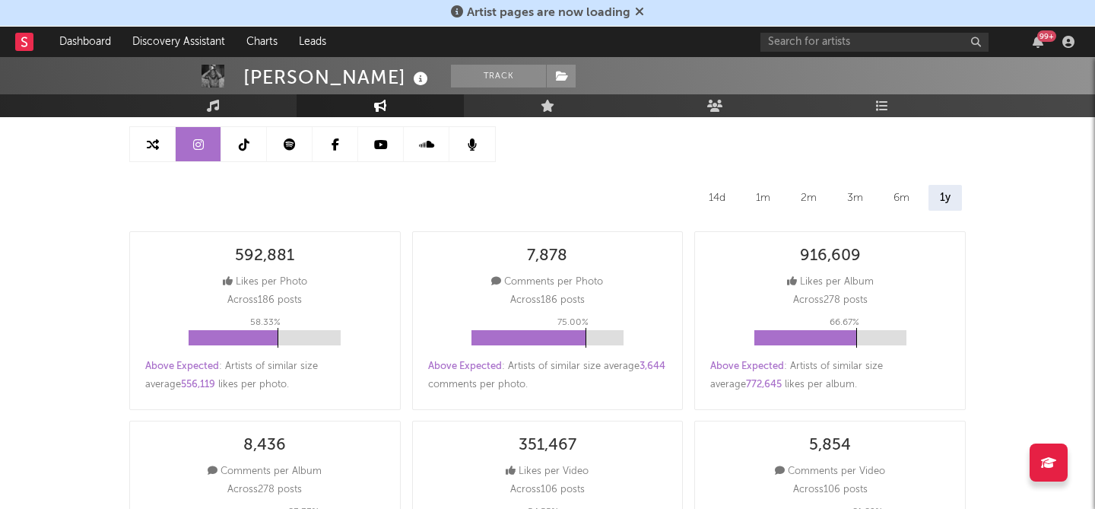
scroll to position [64, 0]
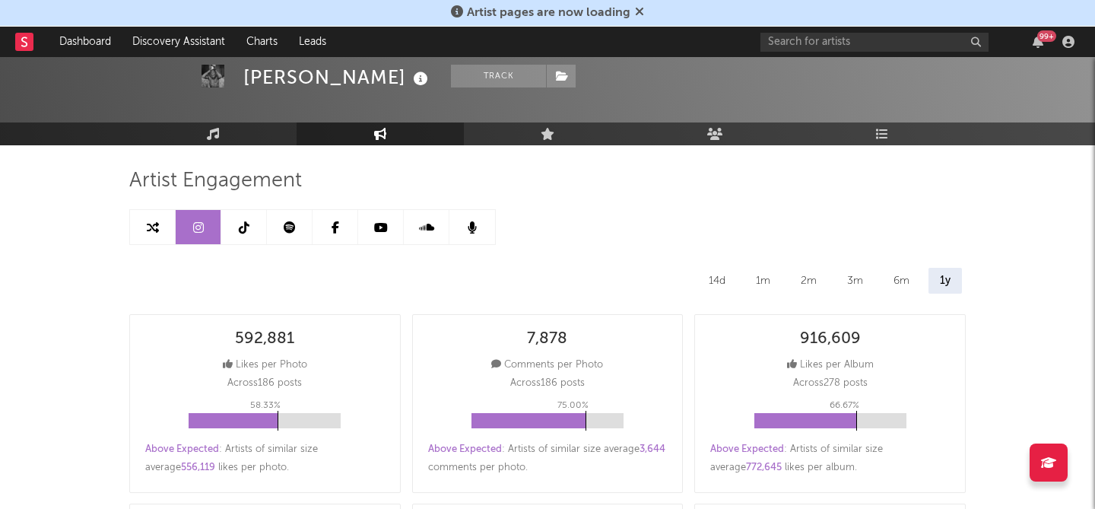
click at [243, 221] on icon at bounding box center [244, 227] width 11 height 12
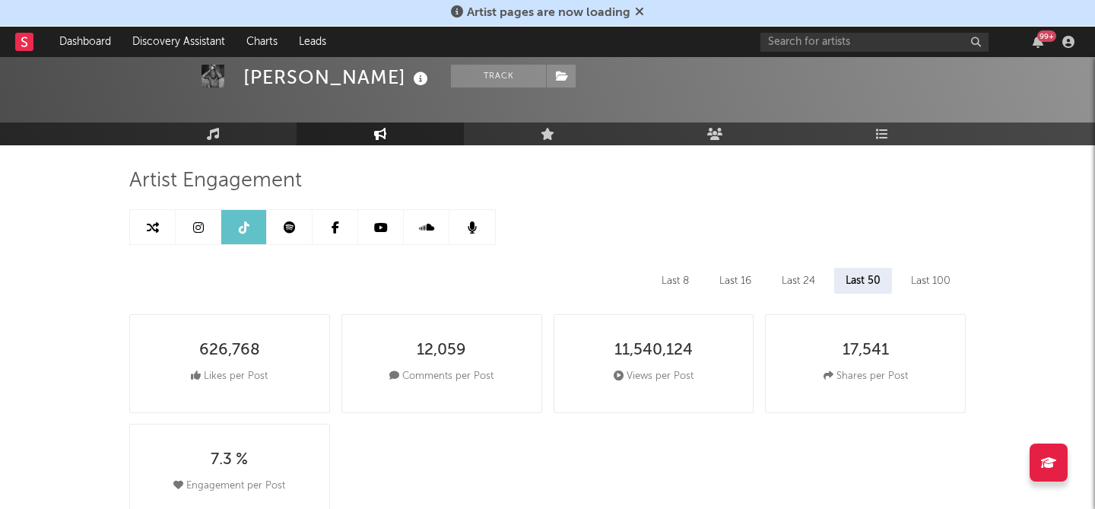
select select "6m"
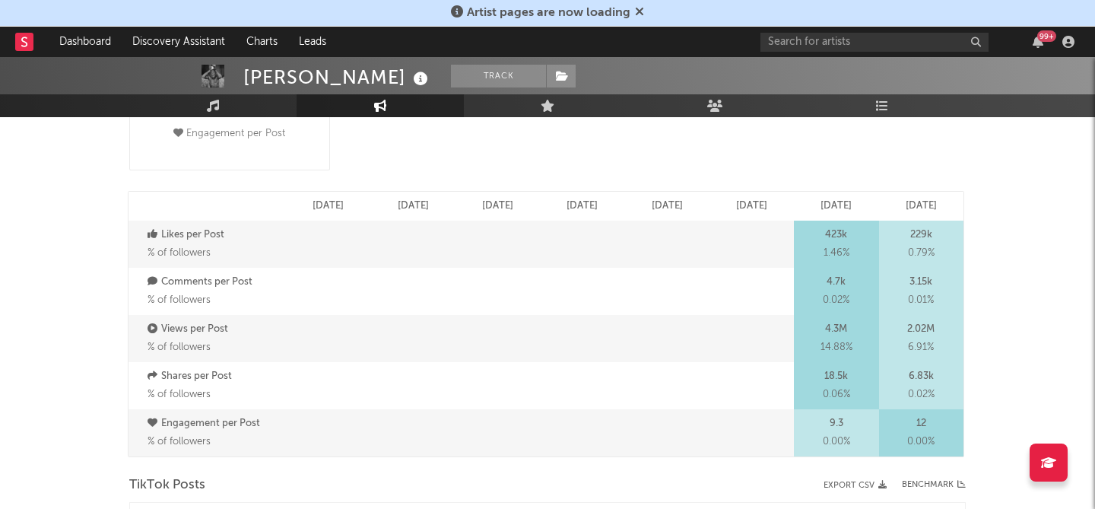
scroll to position [592, 0]
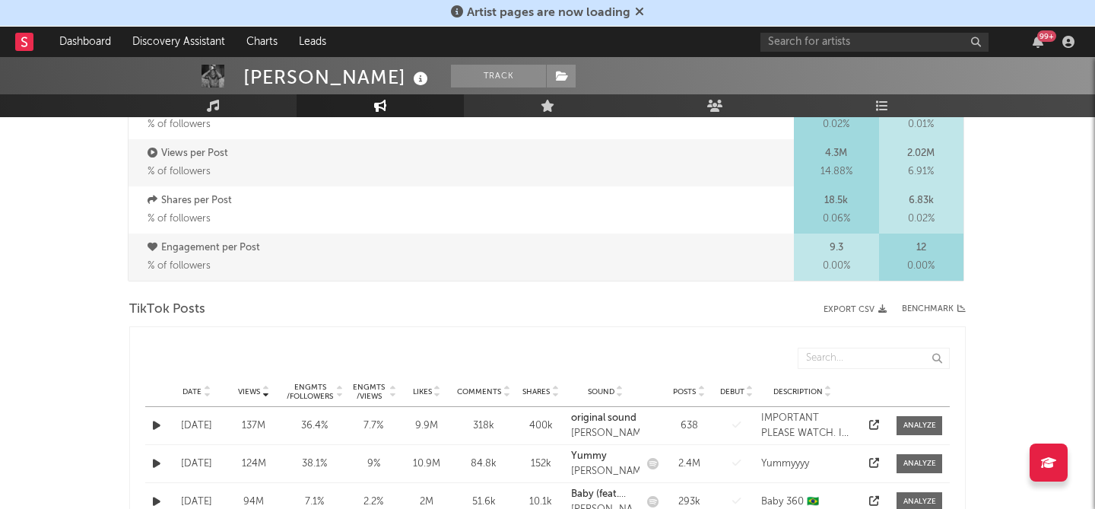
click at [193, 386] on div "Date" at bounding box center [196, 391] width 49 height 11
click at [848, 311] on button "Export CSV" at bounding box center [855, 309] width 63 height 9
